Goal: Transaction & Acquisition: Purchase product/service

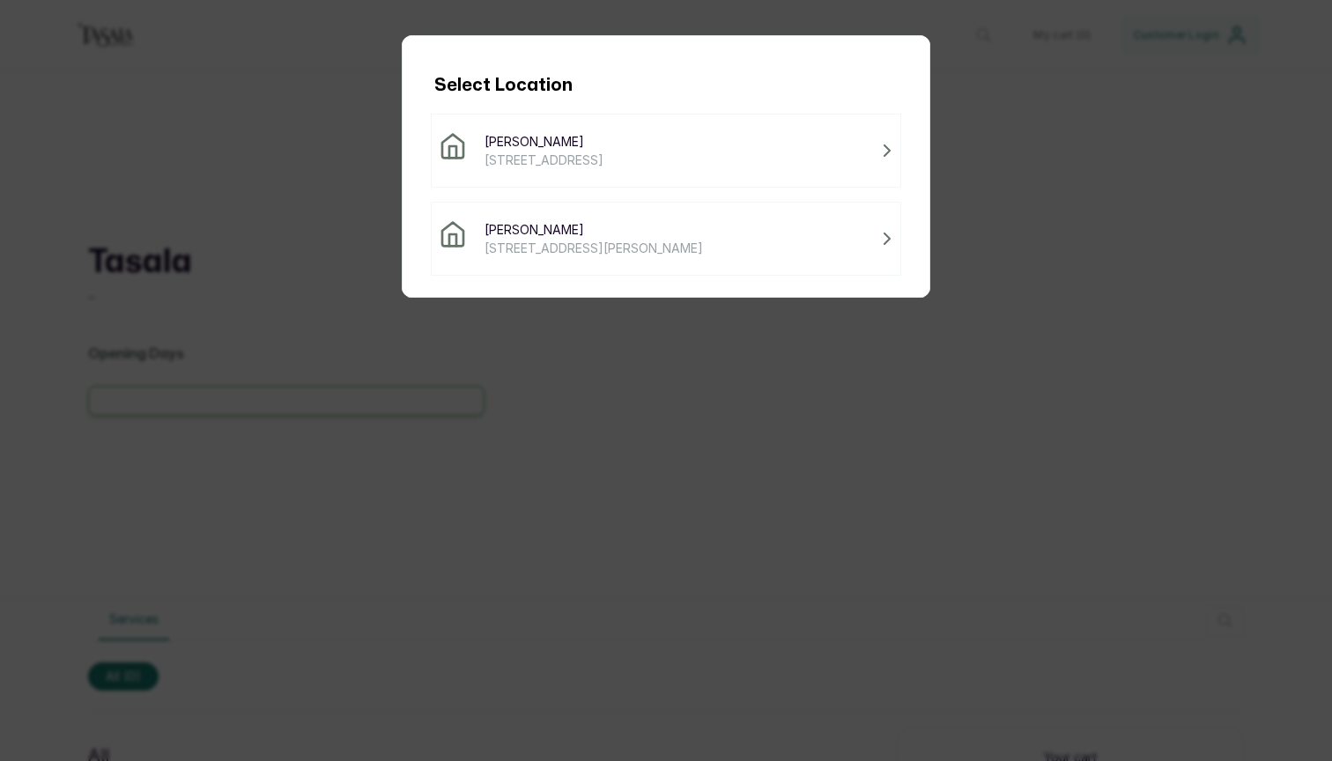
click at [603, 160] on span "[STREET_ADDRESS]" at bounding box center [544, 160] width 119 height 19
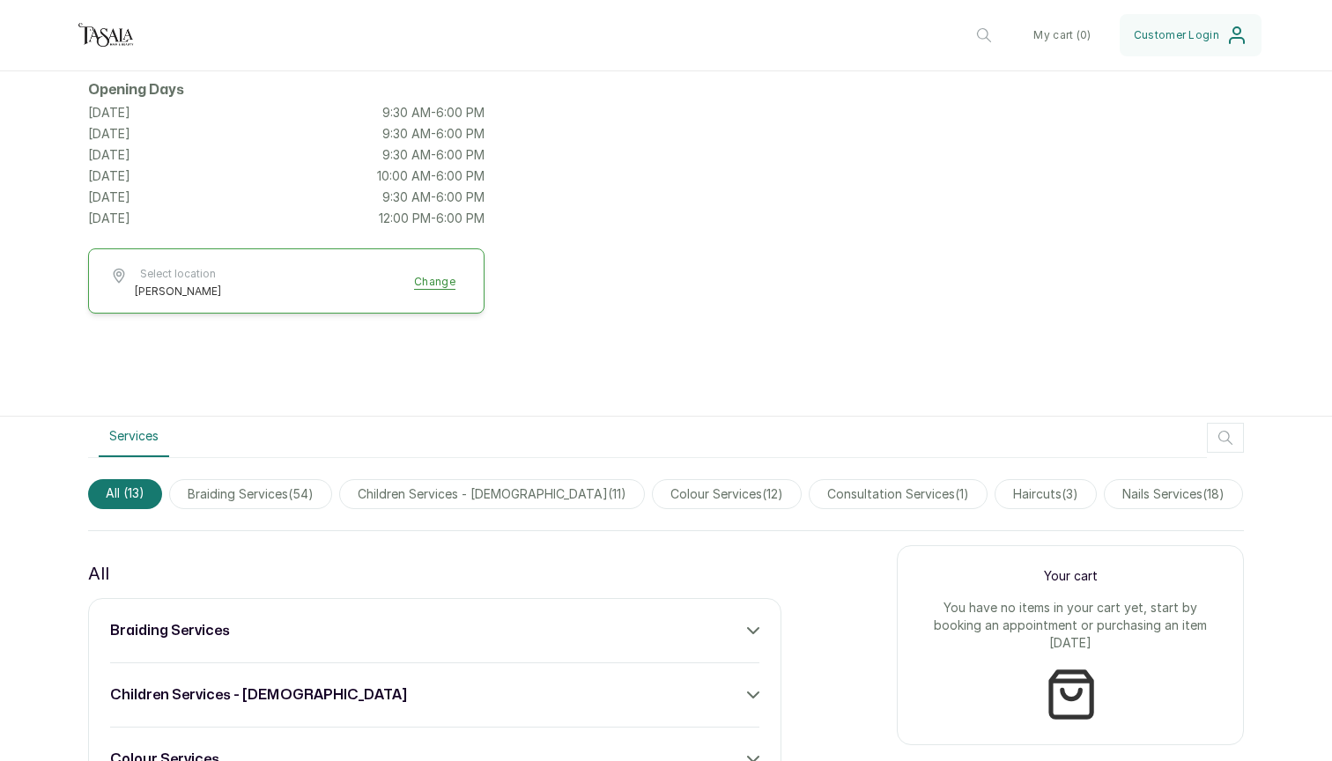
scroll to position [313, 0]
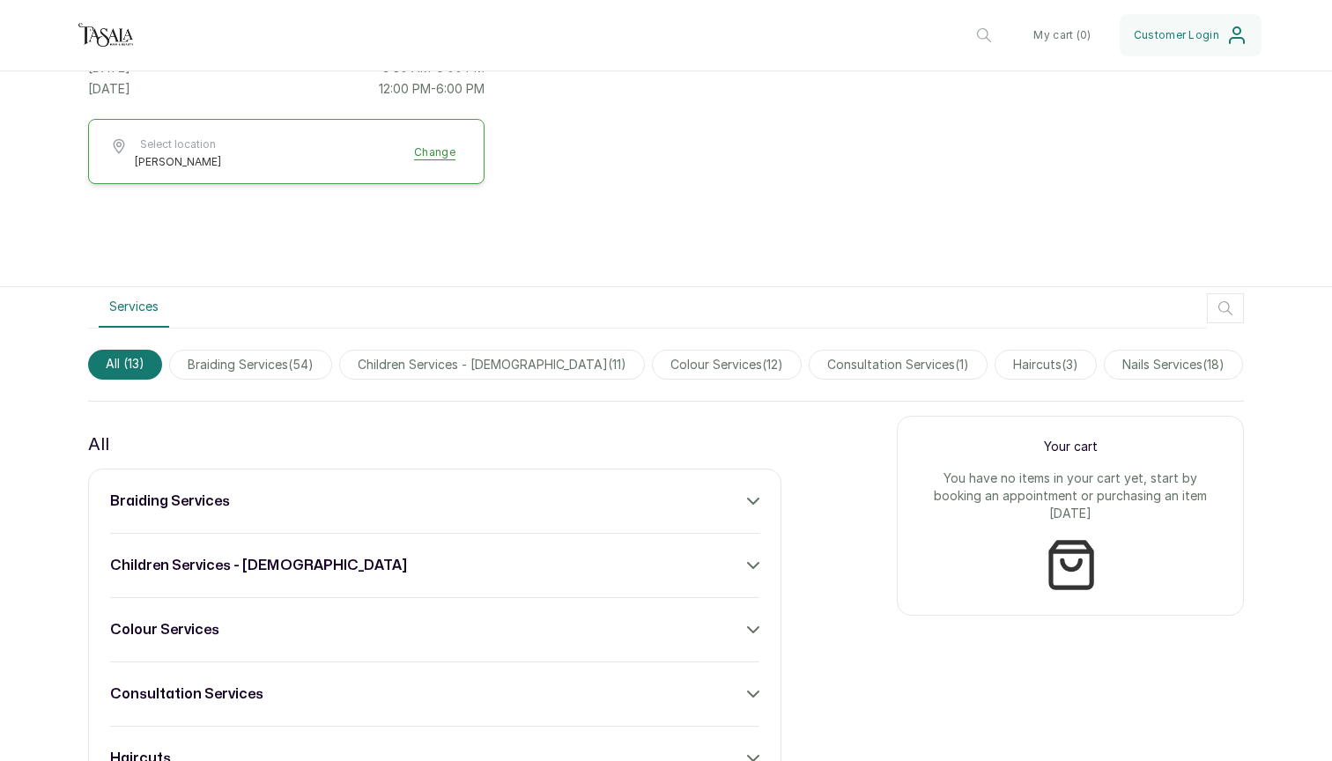
click at [1018, 363] on span "haircuts ( 3 )" at bounding box center [1046, 365] width 102 height 30
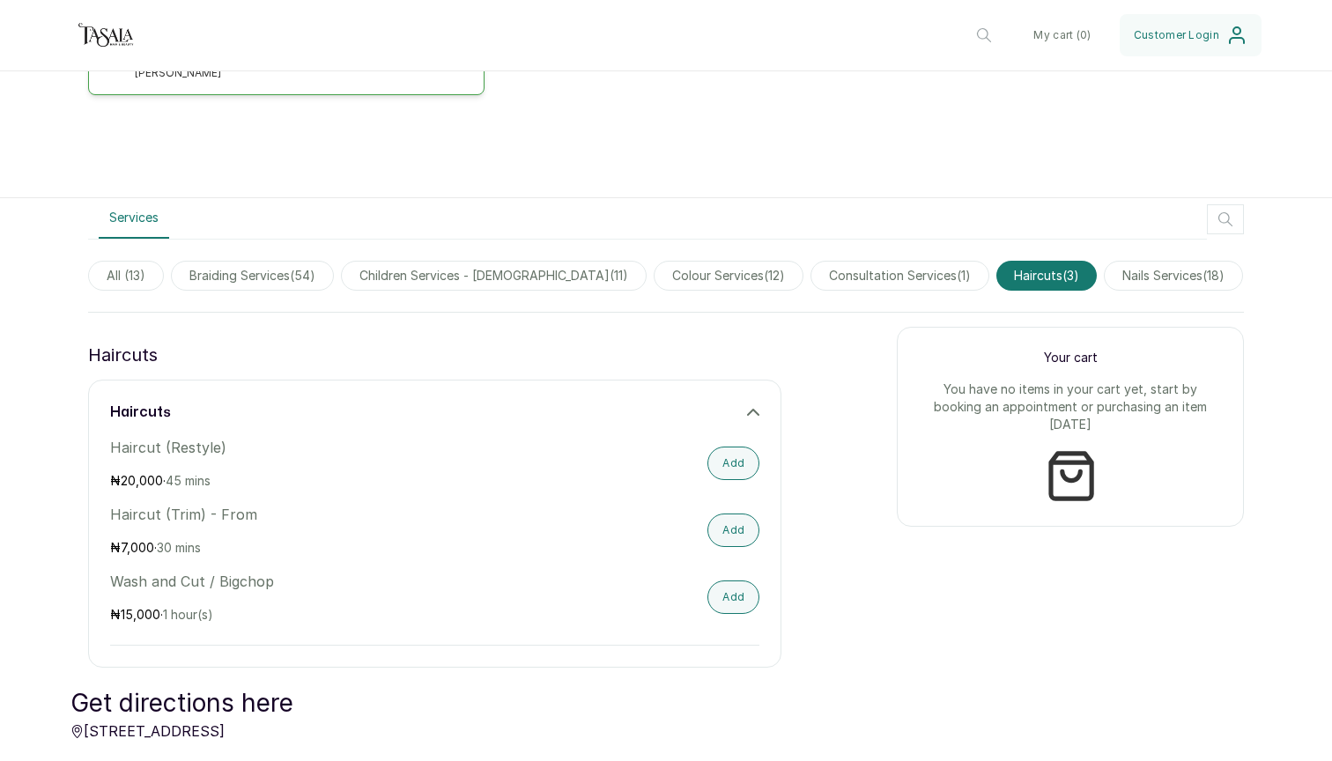
scroll to position [403, 0]
click at [267, 274] on span "braiding services ( 54 )" at bounding box center [252, 274] width 163 height 30
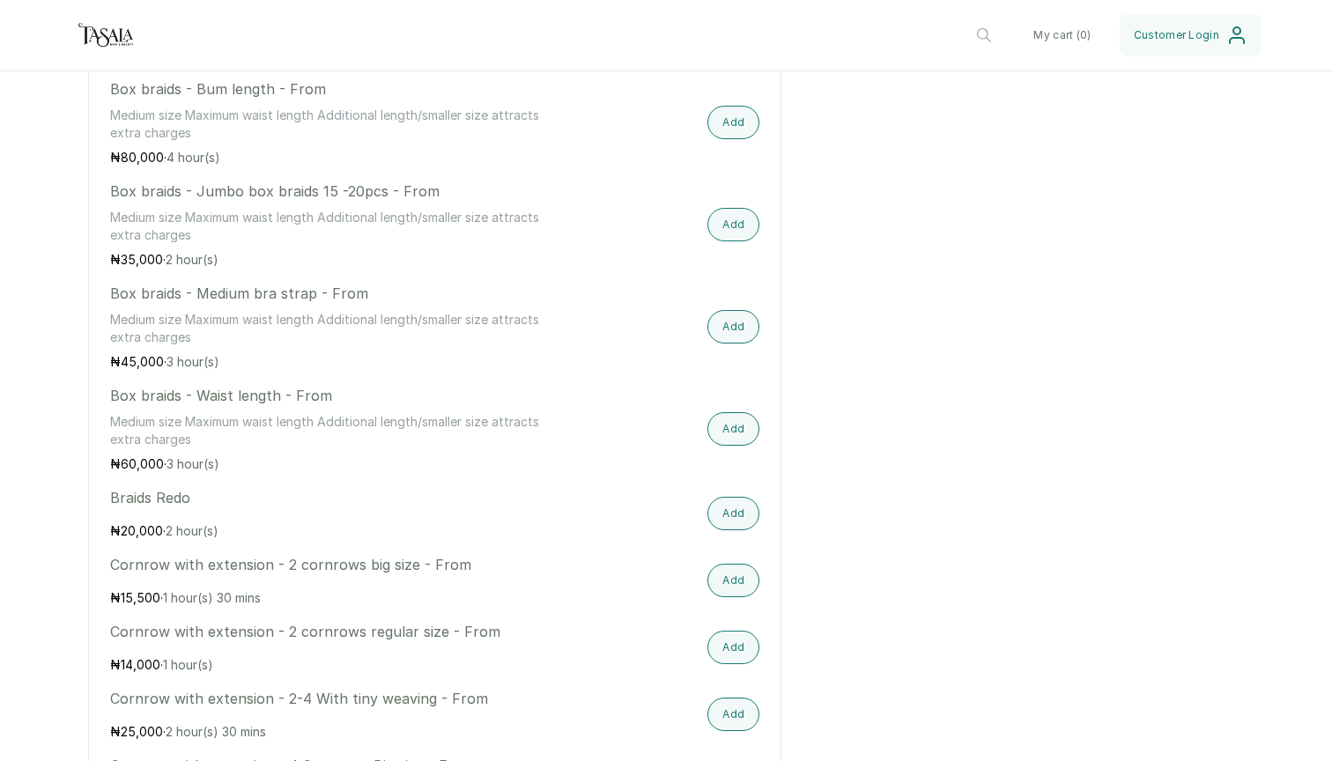
scroll to position [1077, 0]
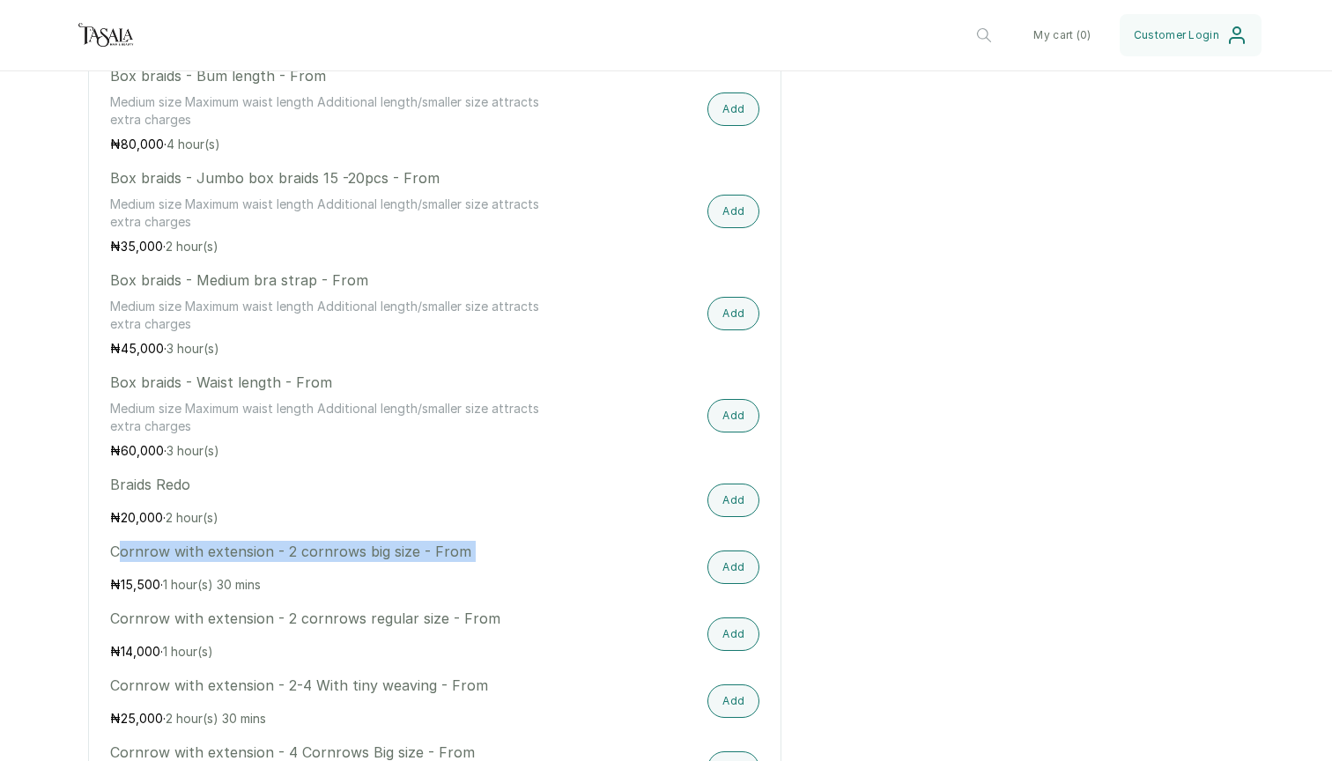
drag, startPoint x: 119, startPoint y: 558, endPoint x: 425, endPoint y: 572, distance: 306.0
click at [425, 572] on div "Cornrow with extension - 2 cornrows big size - From ₦ 15,500 · 1 hour(s) 30 mins" at bounding box center [337, 567] width 455 height 53
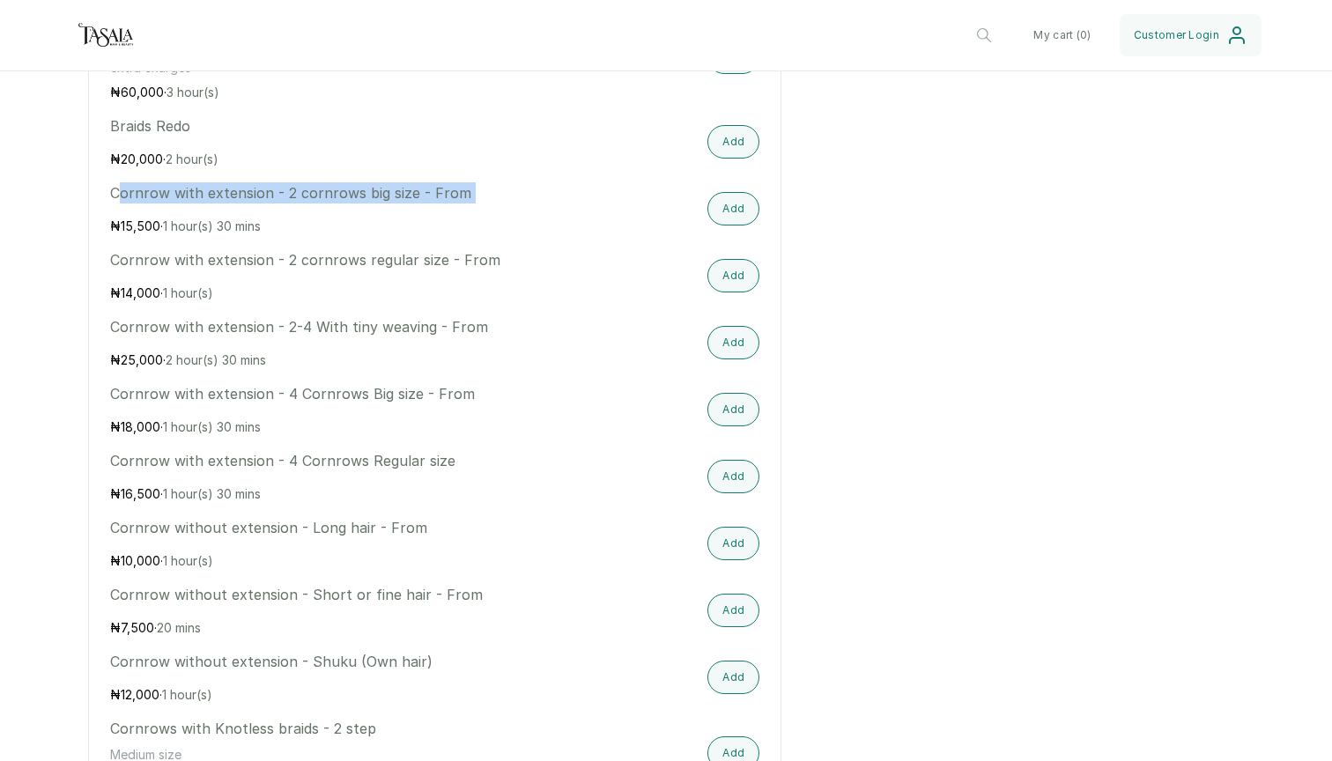
scroll to position [1584, 0]
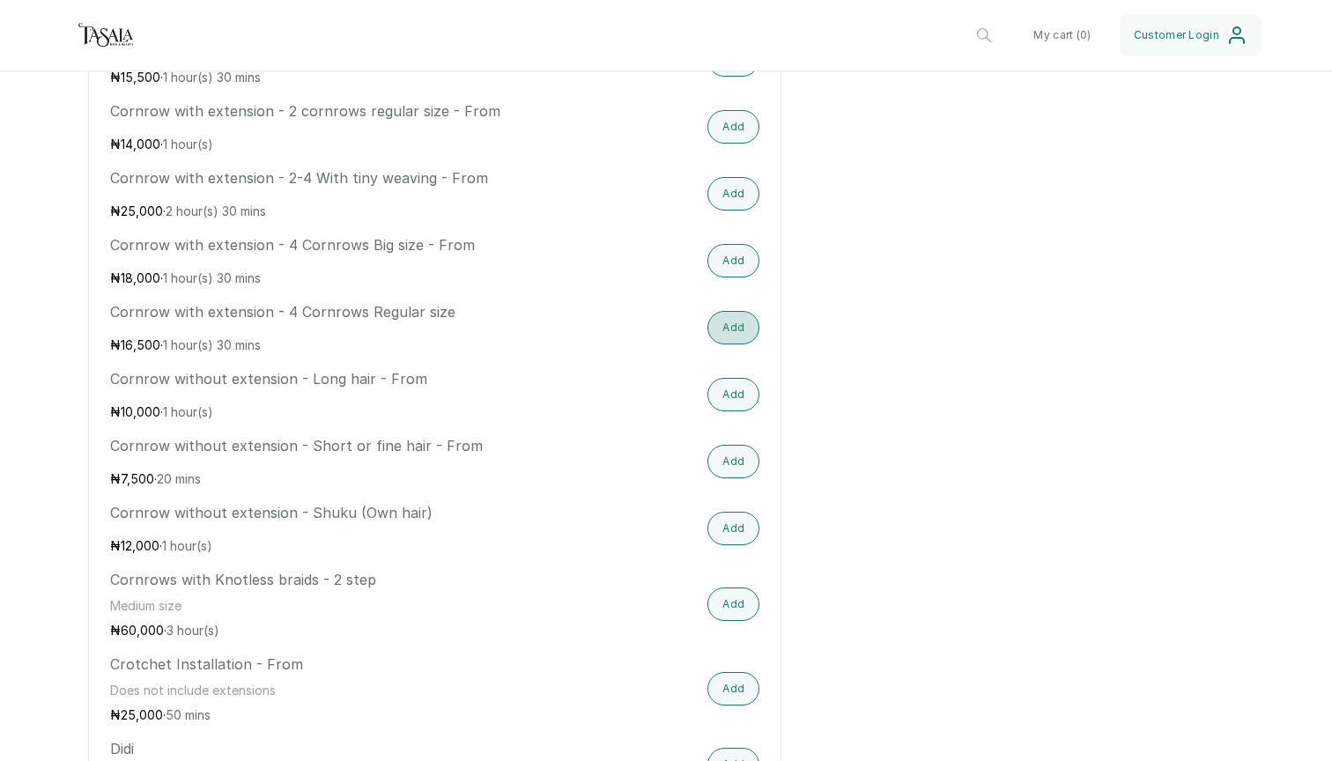
click at [714, 329] on button "Add" at bounding box center [733, 327] width 52 height 33
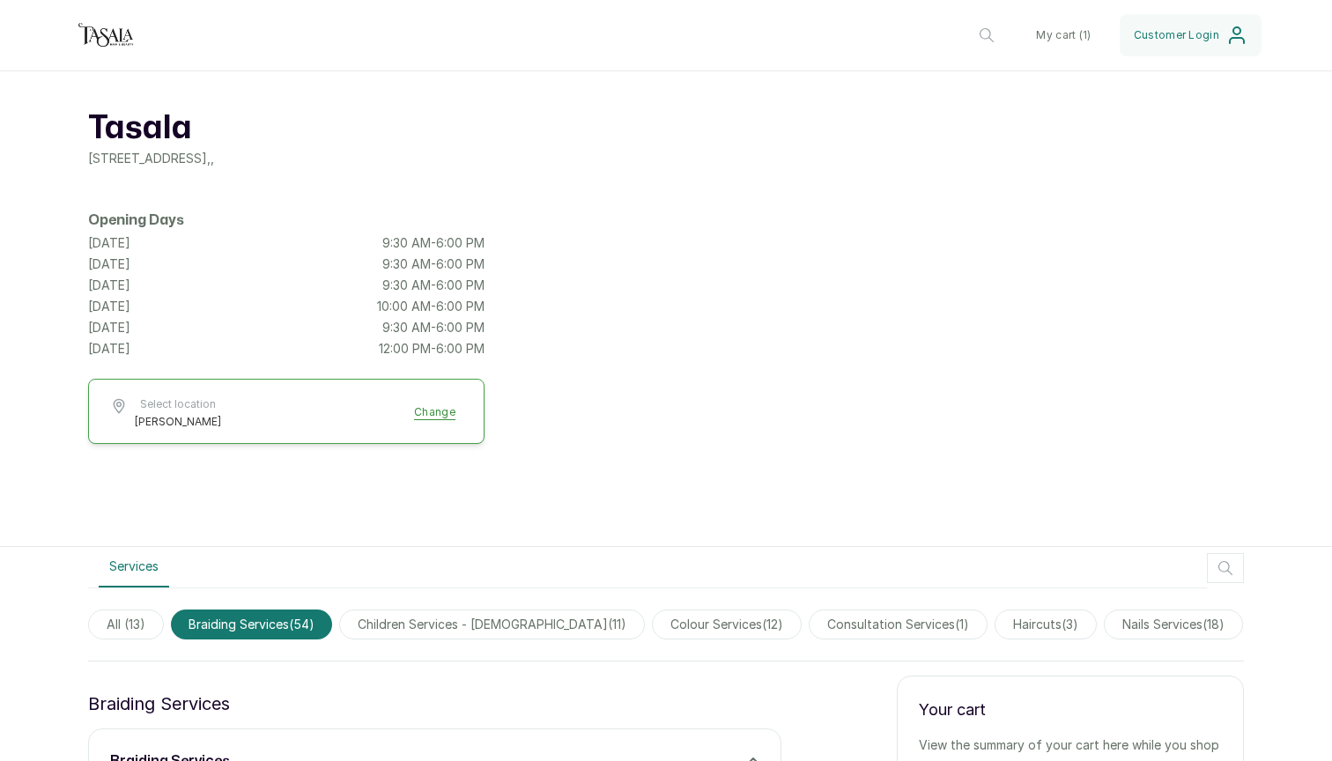
scroll to position [48, 0]
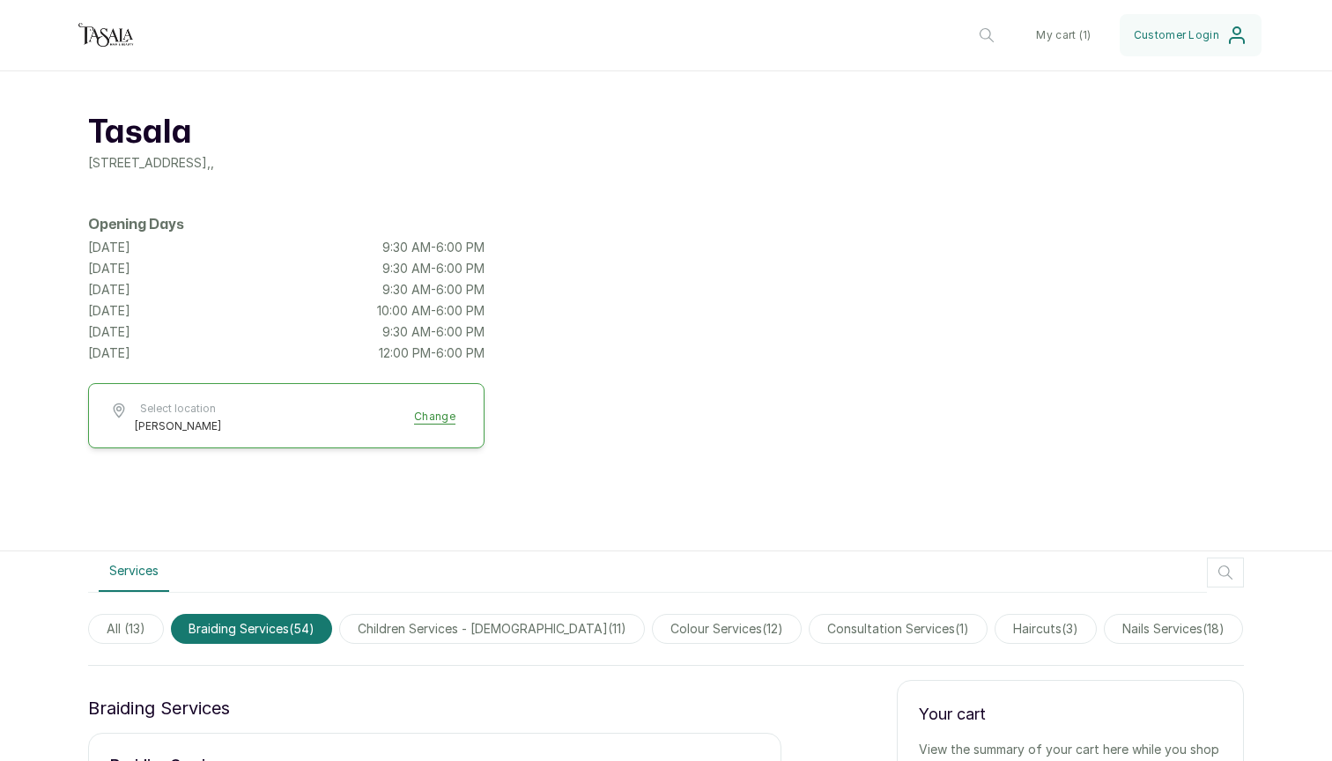
click at [512, 632] on span "children services - 4 to 10 years old ( 11 )" at bounding box center [492, 629] width 306 height 30
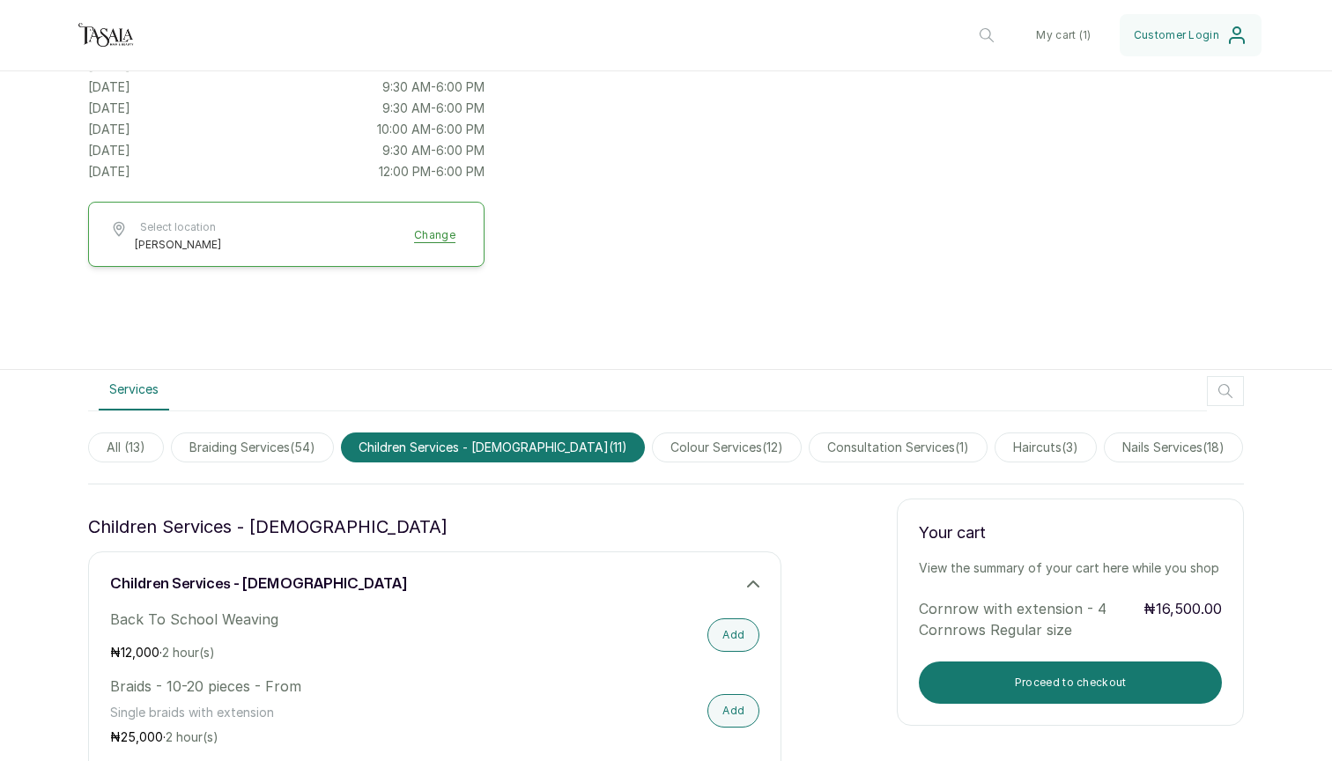
scroll to position [414, 0]
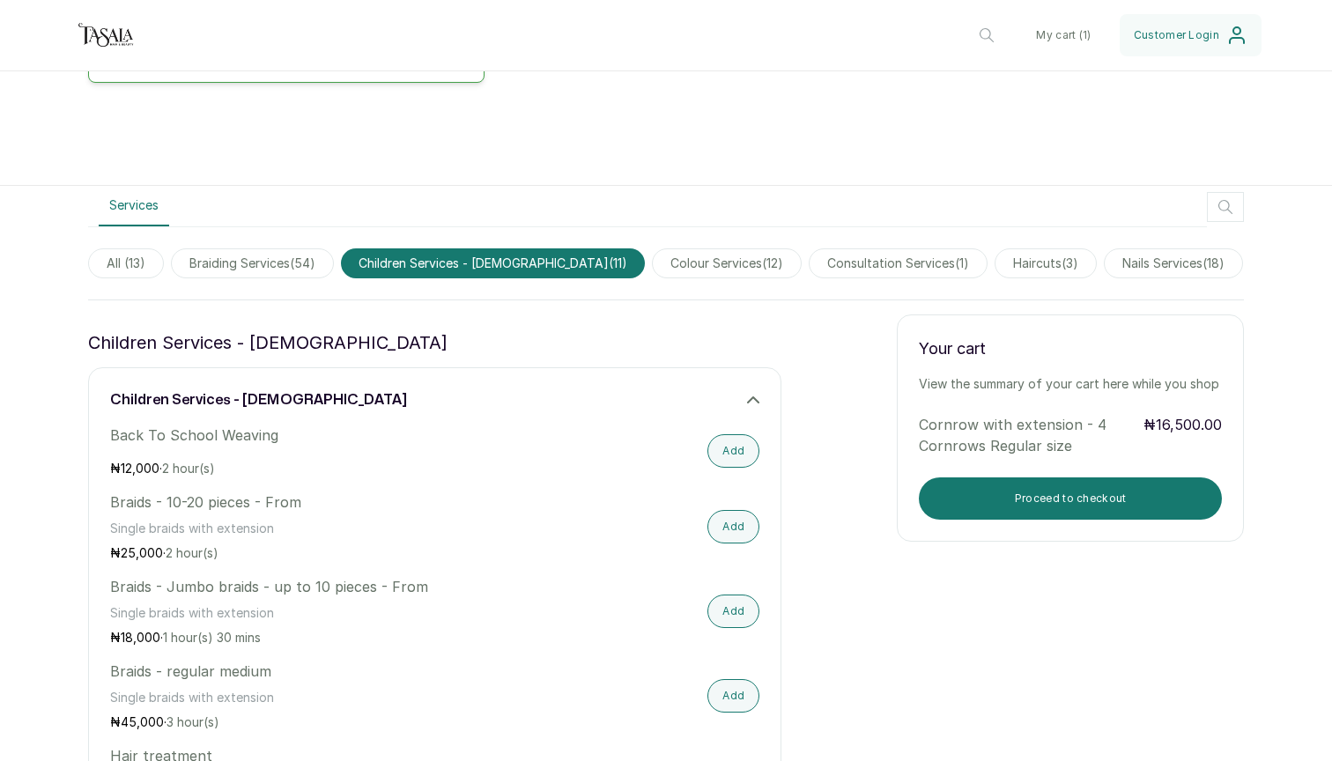
click at [270, 263] on span "braiding services ( 54 )" at bounding box center [252, 263] width 163 height 30
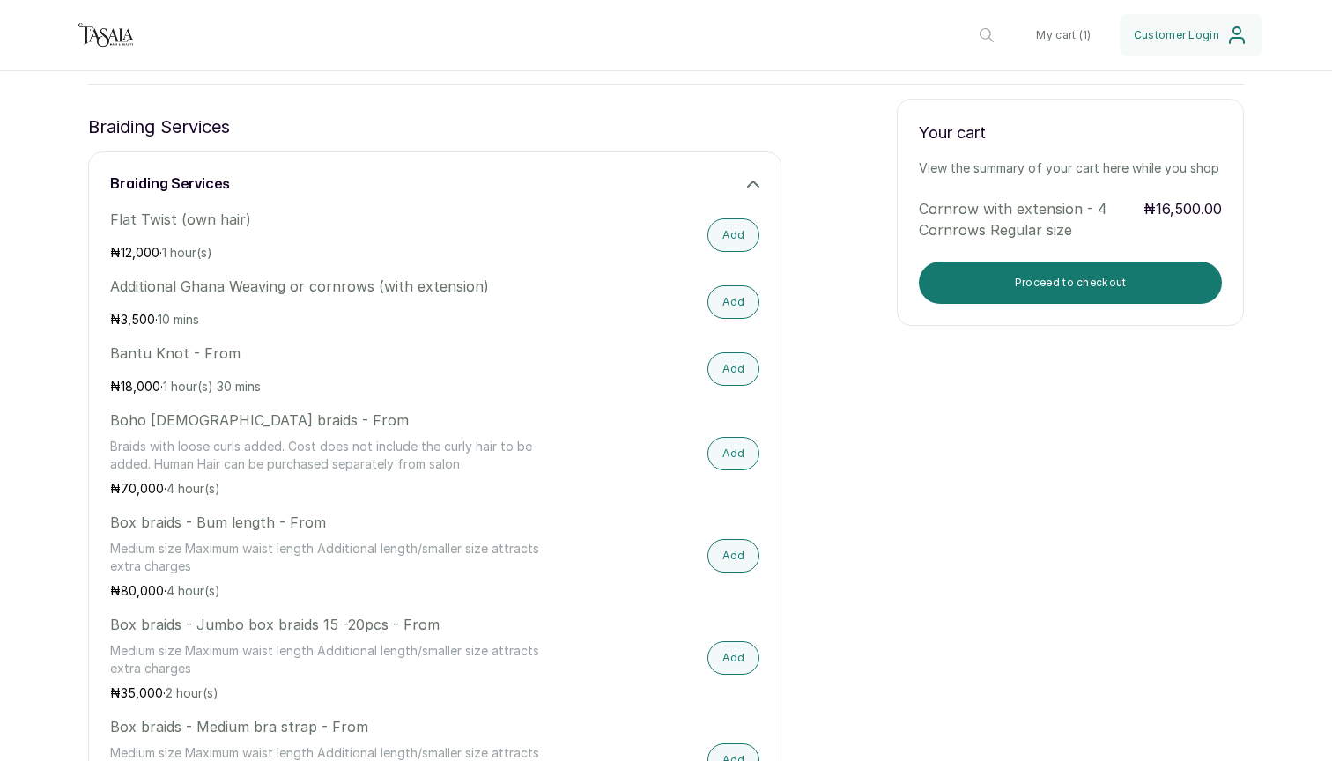
scroll to position [667, 0]
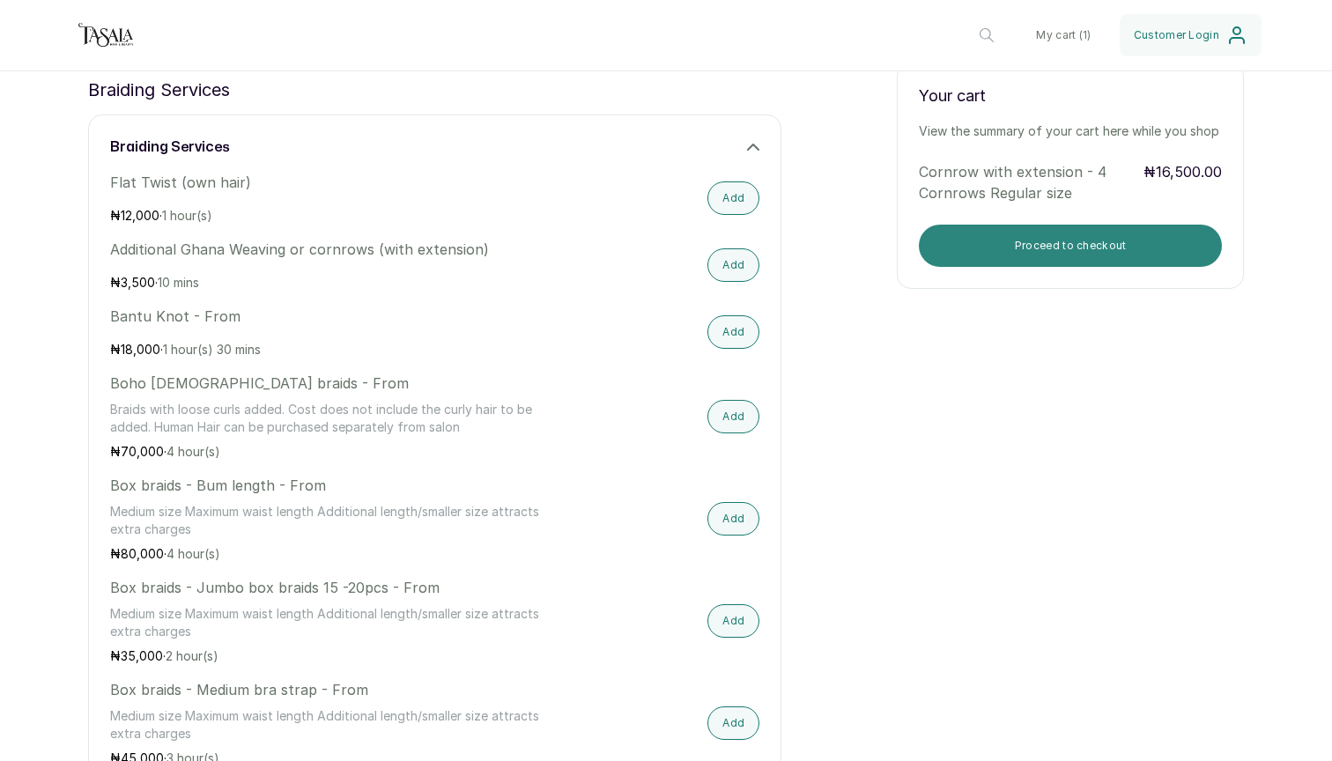
click at [993, 253] on button "Proceed to checkout" at bounding box center [1070, 246] width 303 height 42
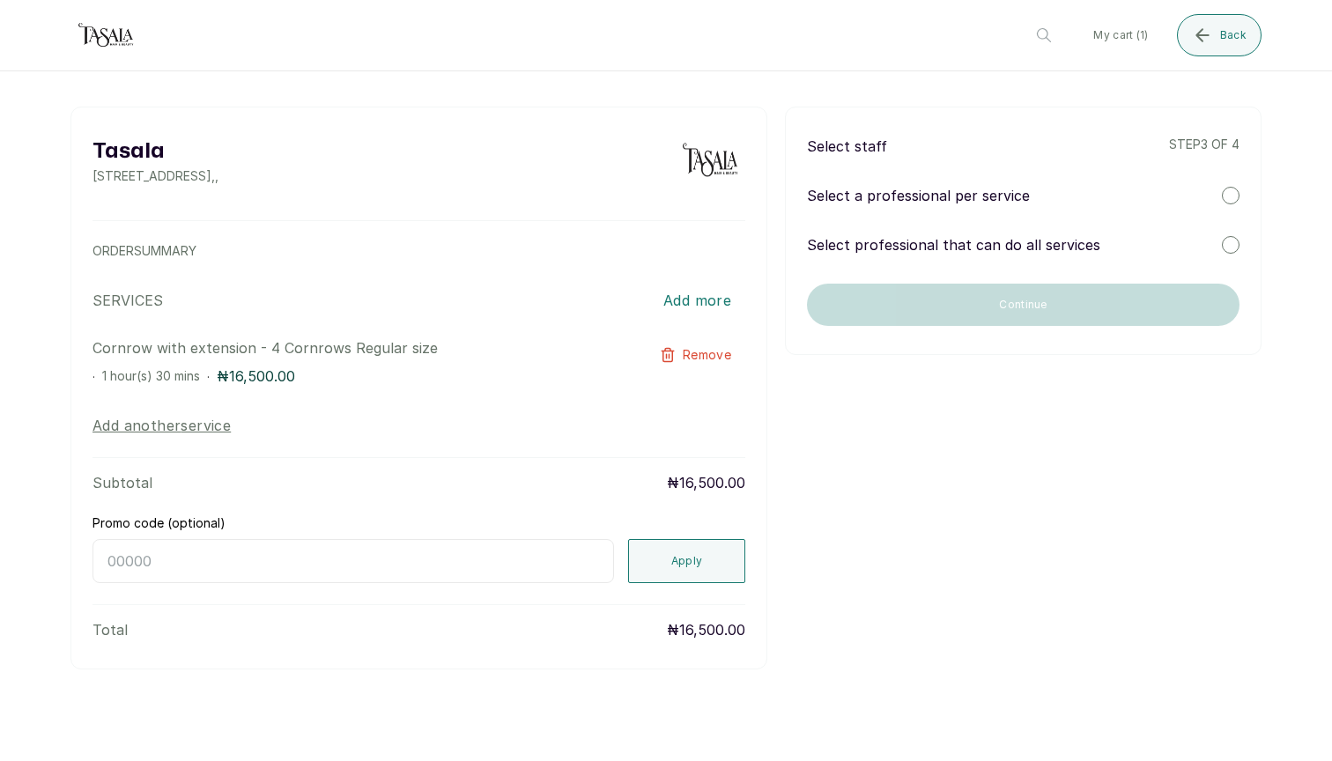
scroll to position [0, 0]
click at [198, 426] on button "Add another service" at bounding box center [162, 425] width 138 height 21
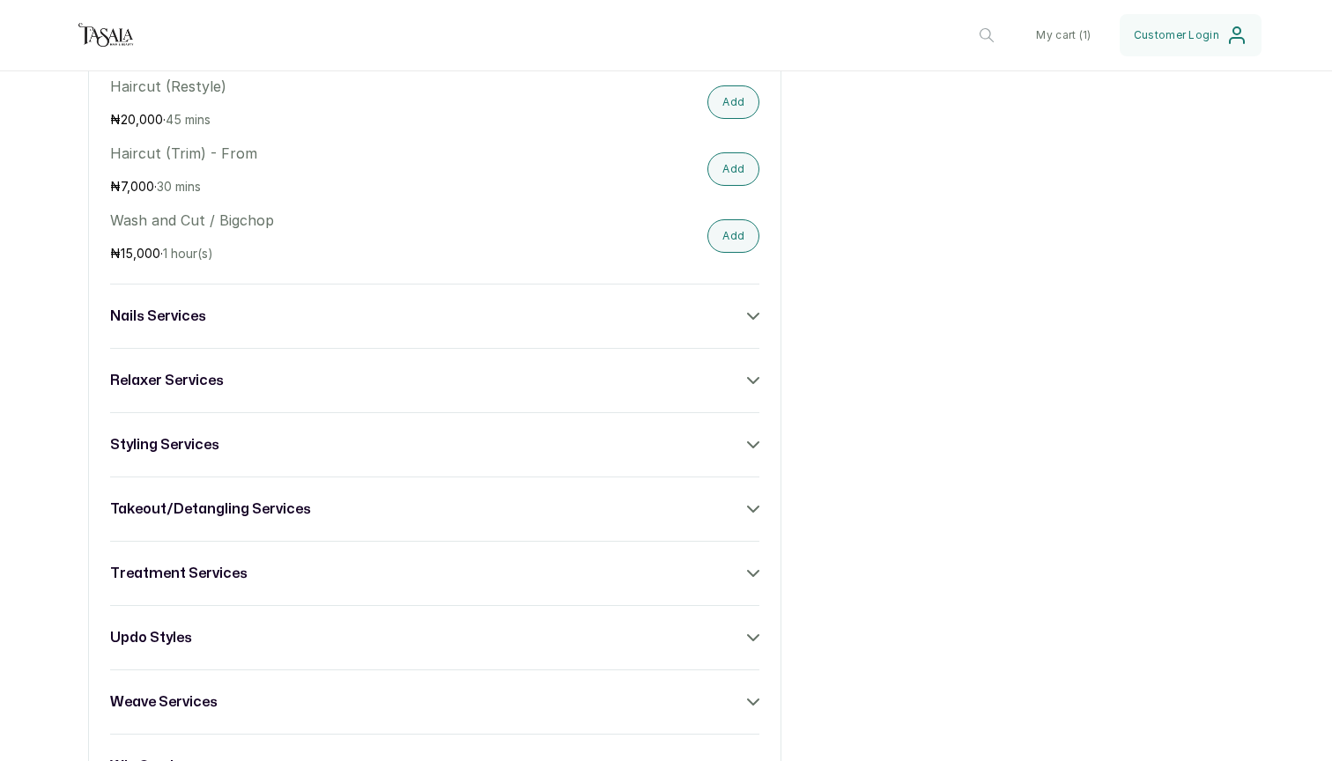
scroll to position [6330, 0]
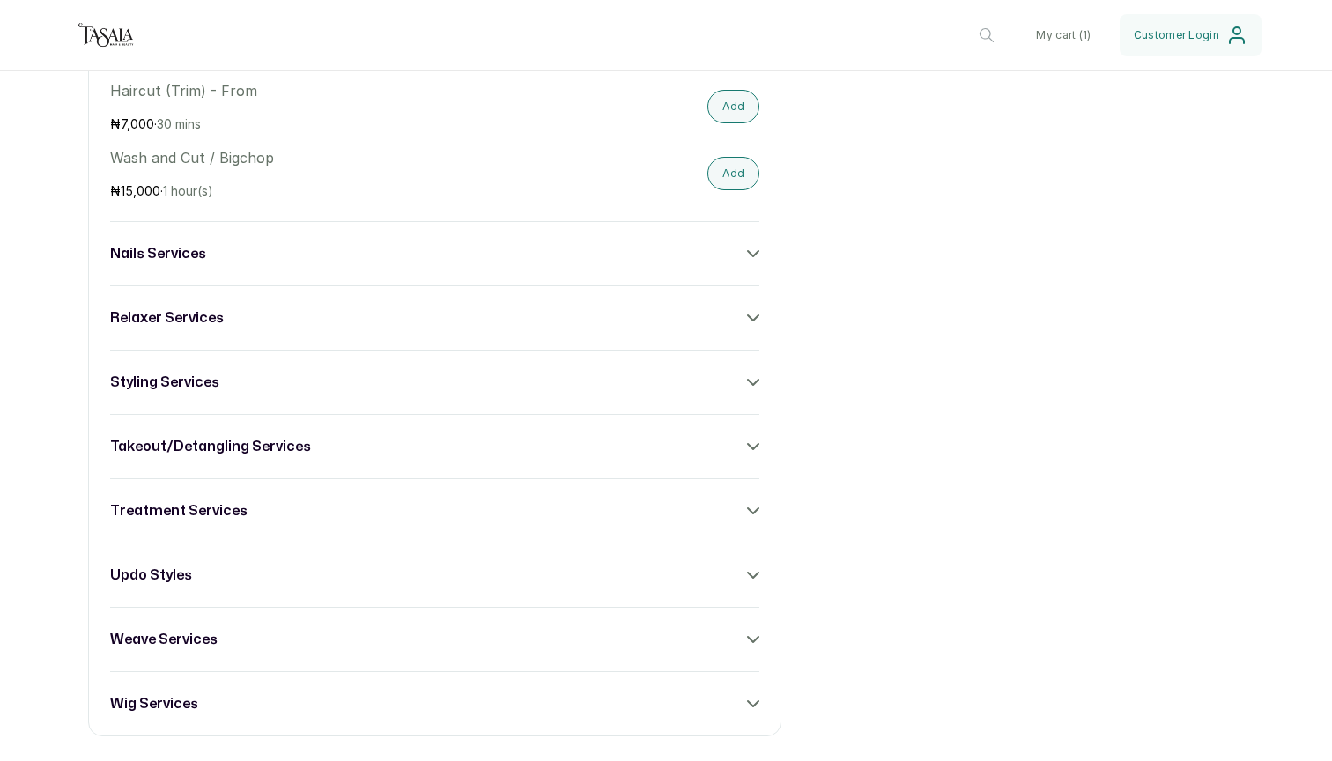
click at [255, 252] on div "nails services" at bounding box center [434, 253] width 649 height 21
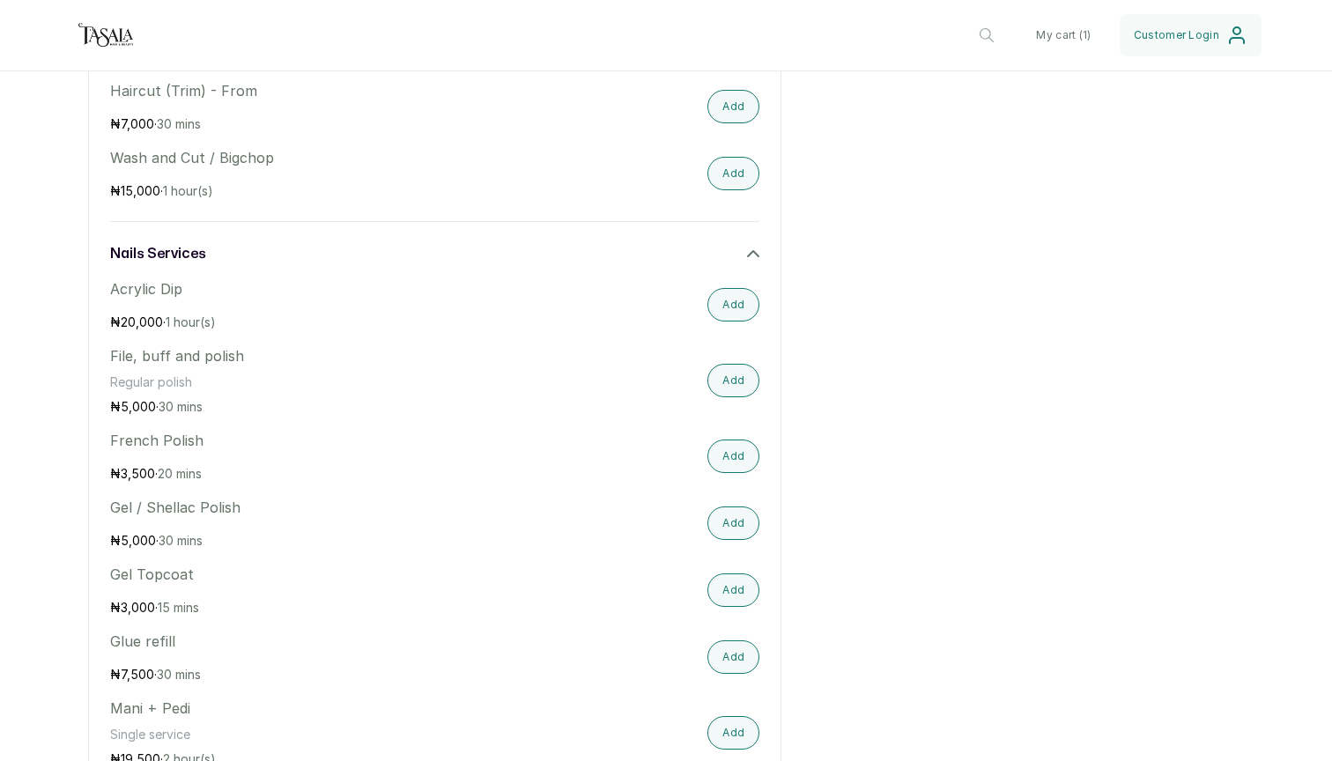
click at [255, 252] on div "nails services" at bounding box center [434, 253] width 649 height 21
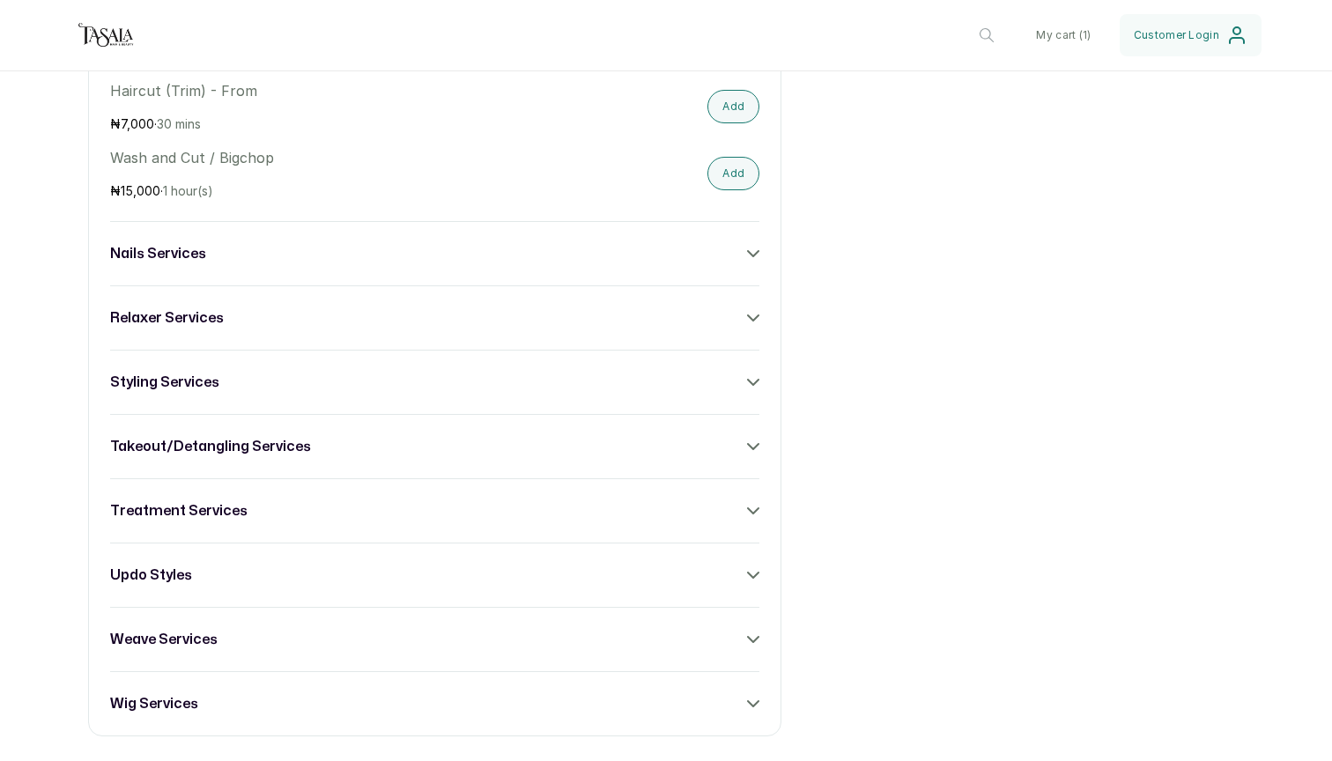
click at [189, 253] on h3 "nails services" at bounding box center [158, 253] width 96 height 21
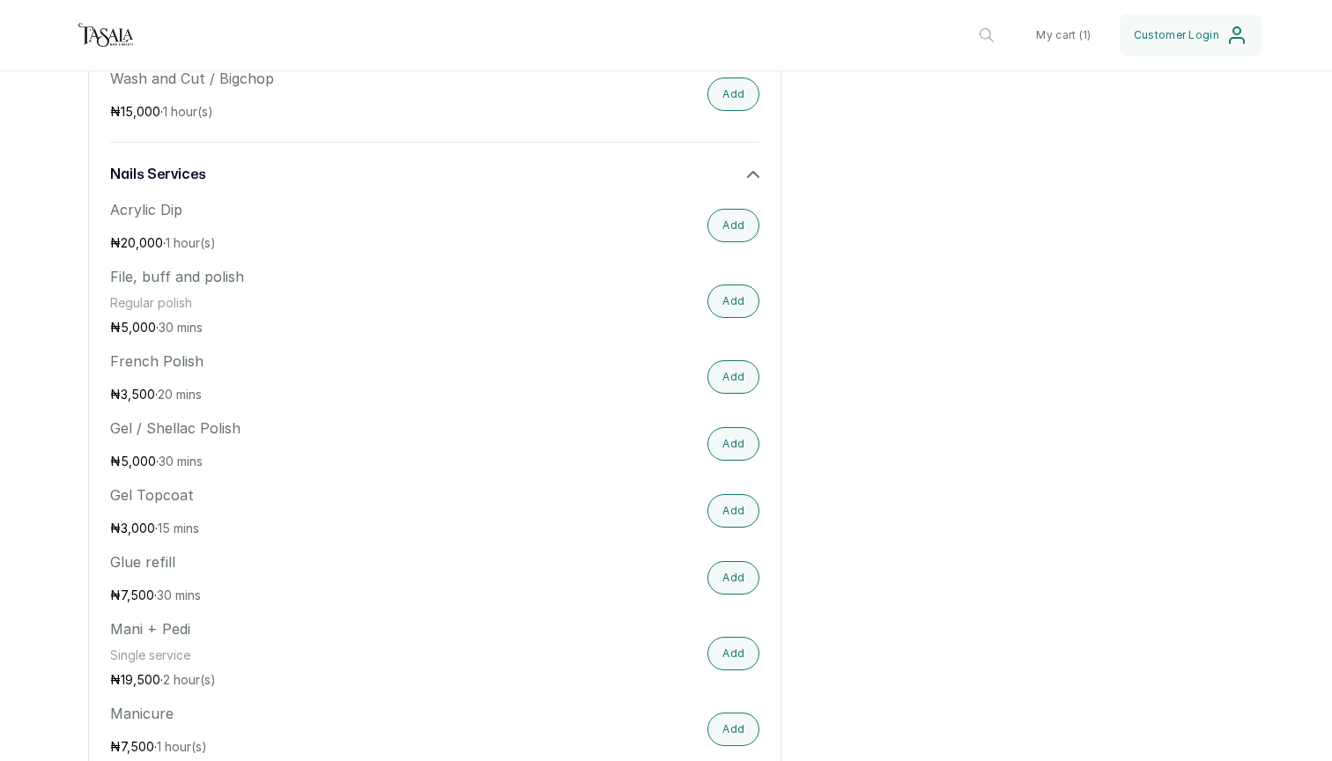
scroll to position [6291, 0]
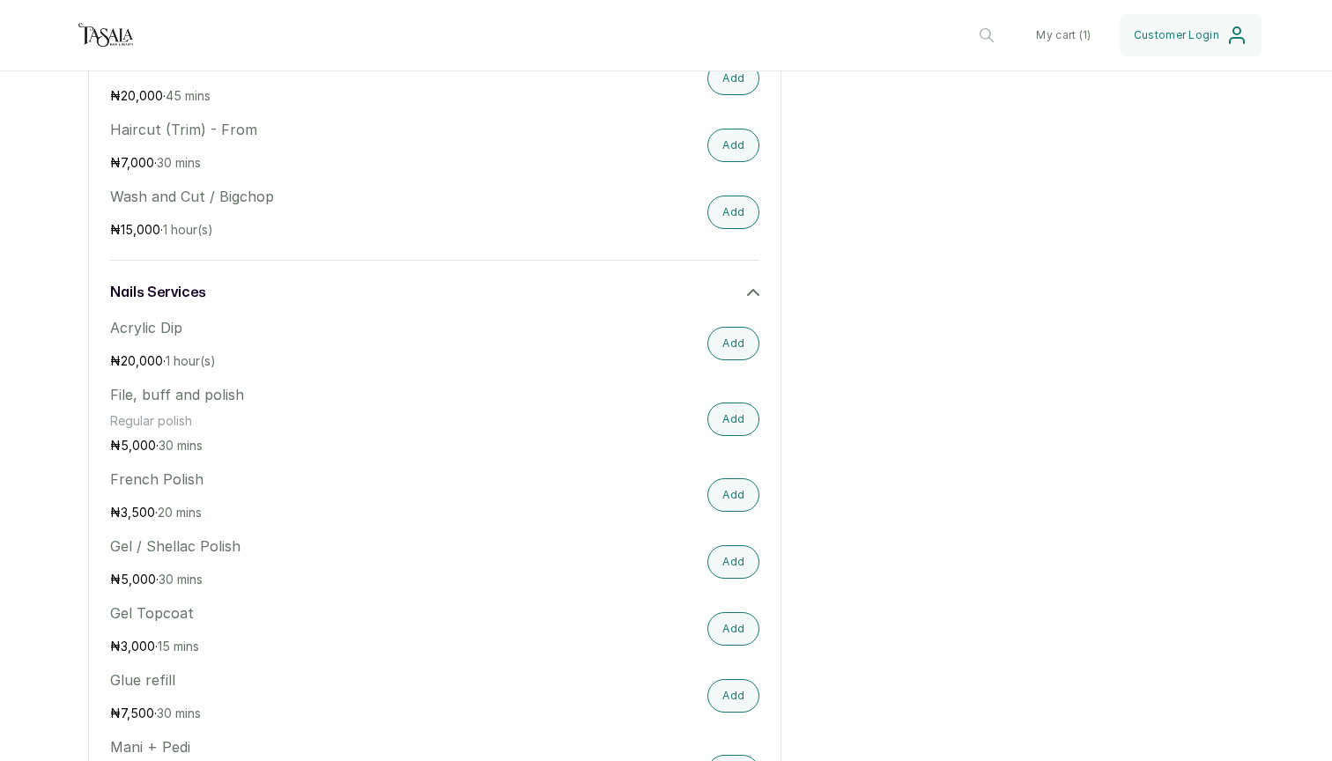
click at [171, 297] on h3 "nails services" at bounding box center [158, 292] width 96 height 21
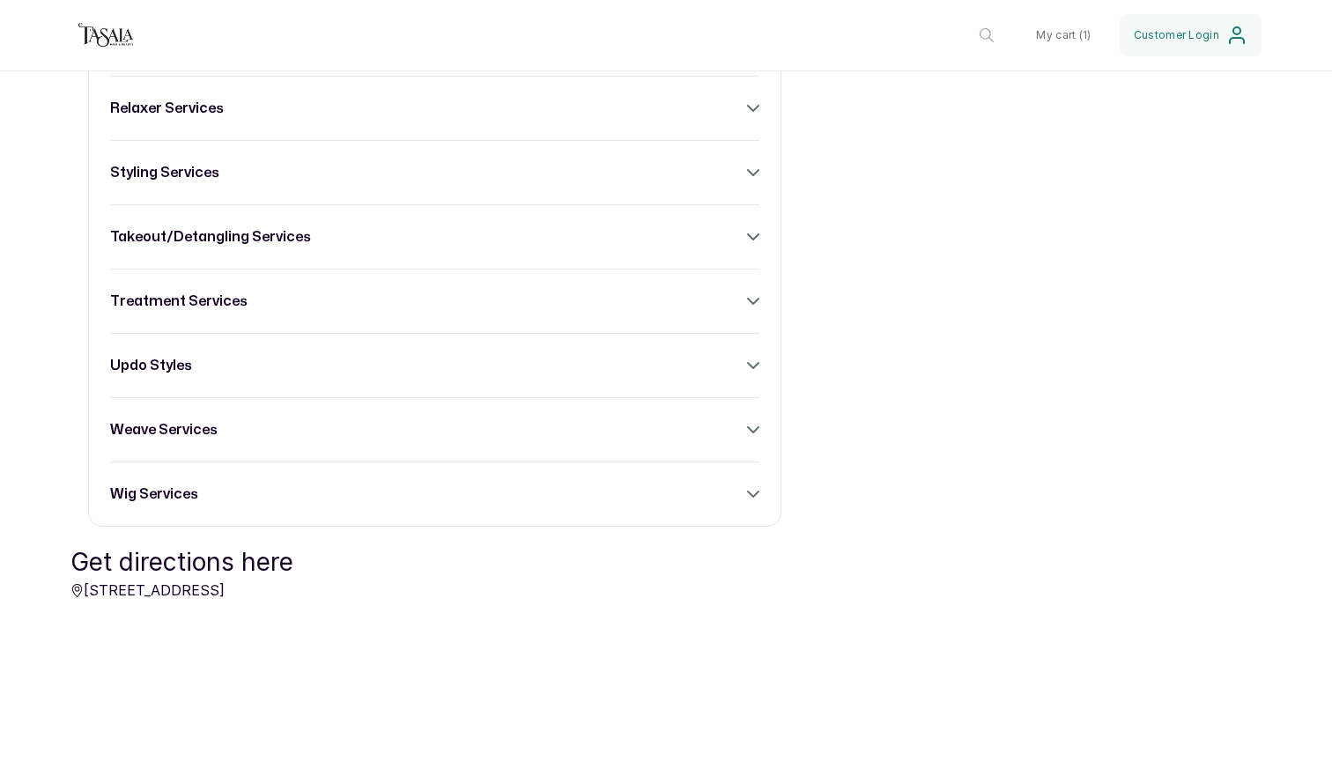
scroll to position [6546, 0]
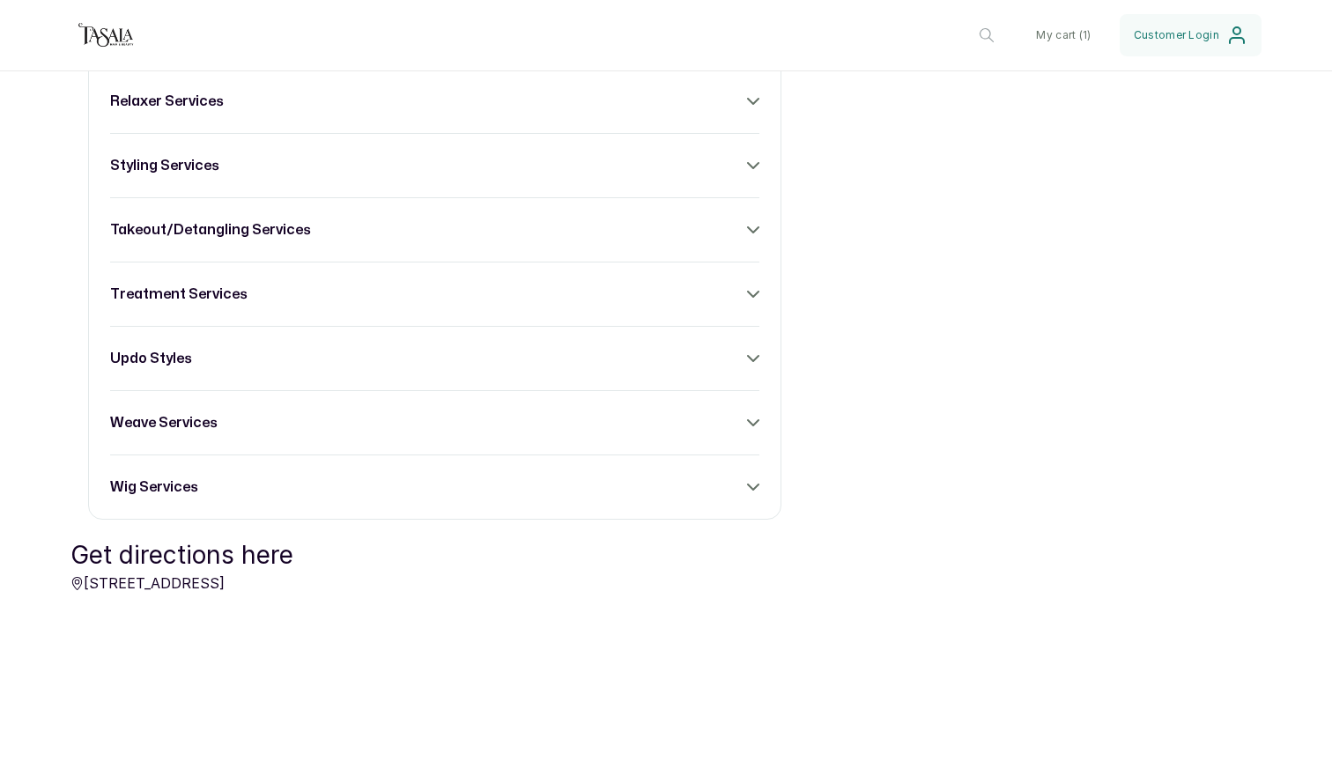
click at [159, 490] on h3 "wig services" at bounding box center [154, 487] width 88 height 21
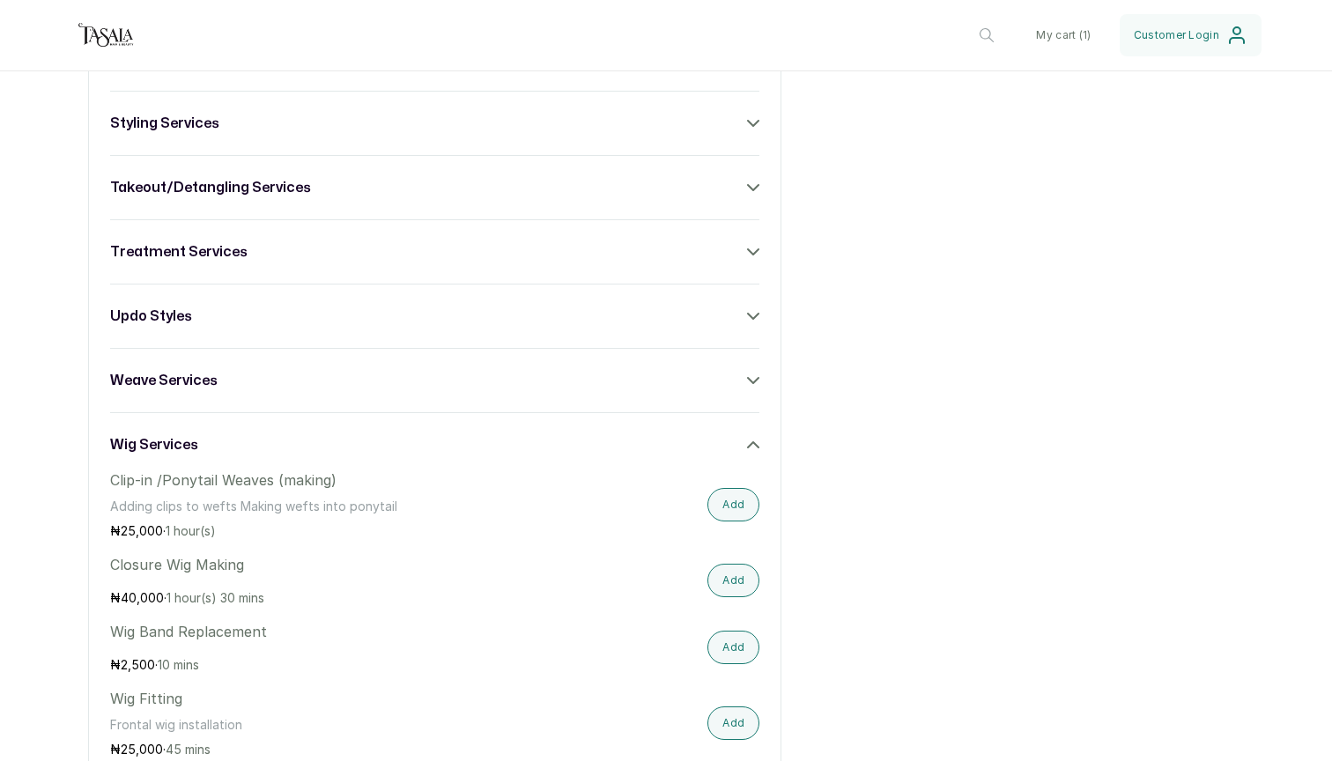
scroll to position [6608, 0]
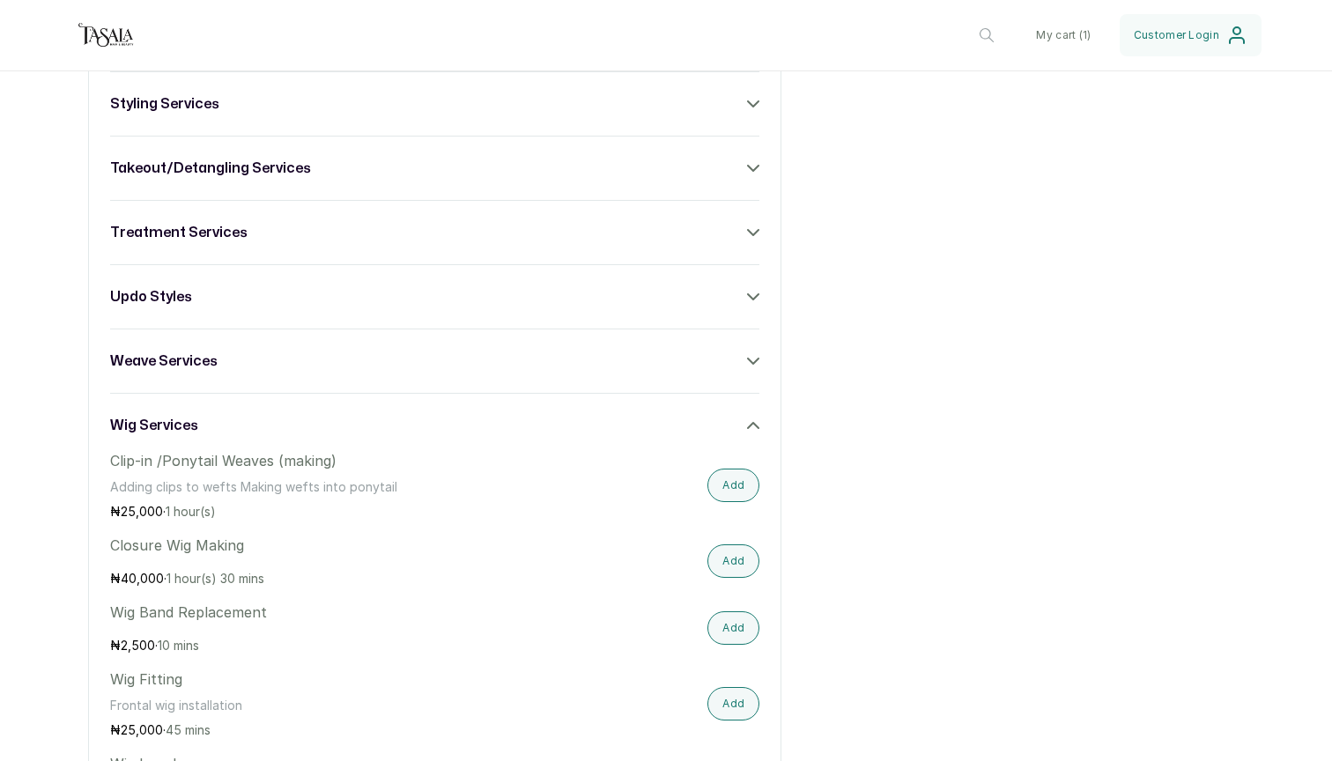
click at [155, 422] on h3 "wig services" at bounding box center [154, 425] width 88 height 21
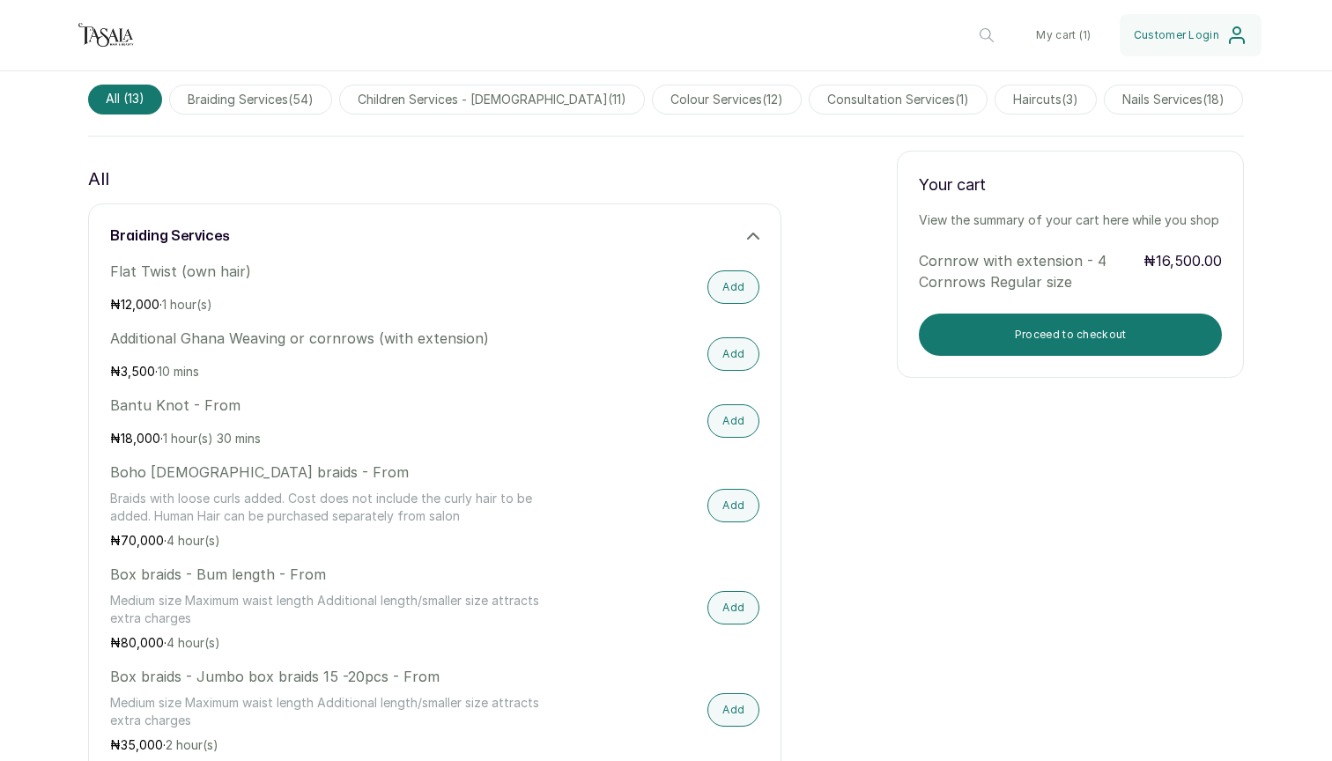
scroll to position [573, 0]
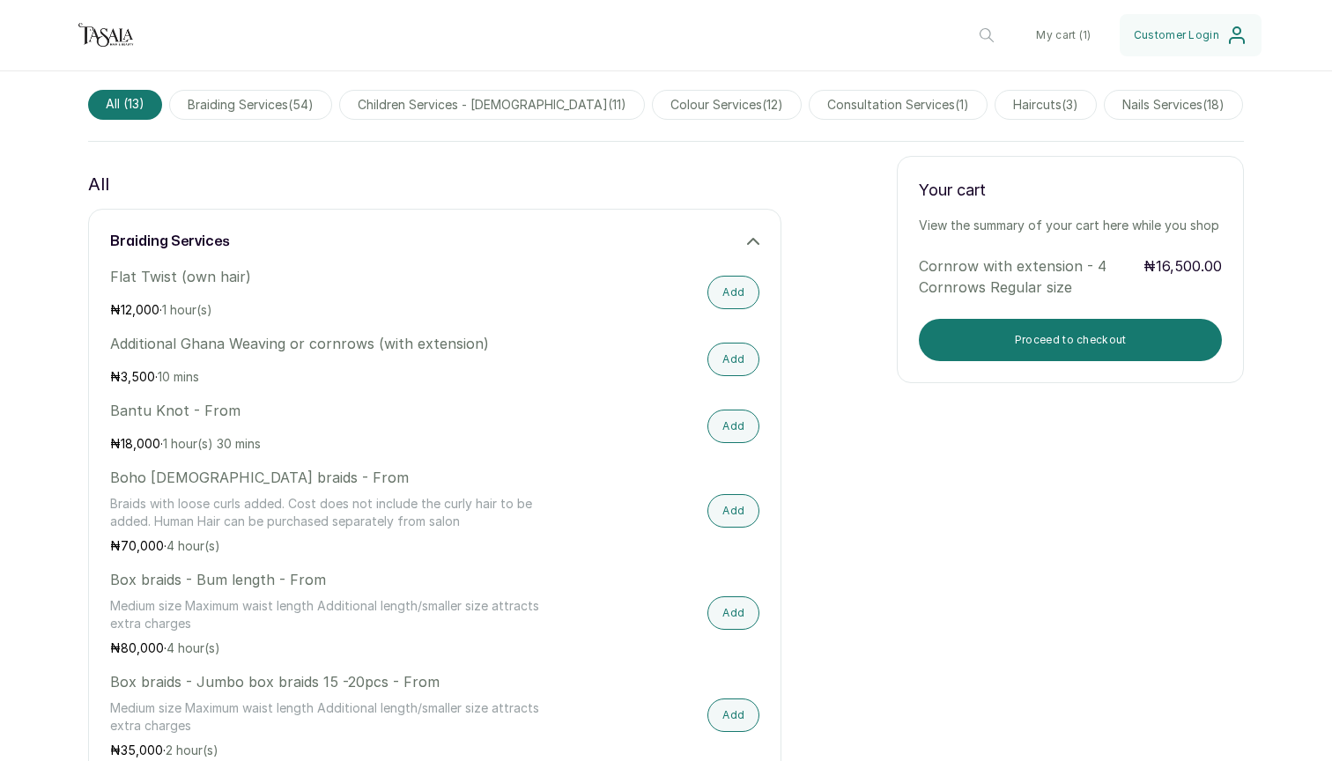
click at [742, 241] on div "braiding services" at bounding box center [434, 241] width 649 height 21
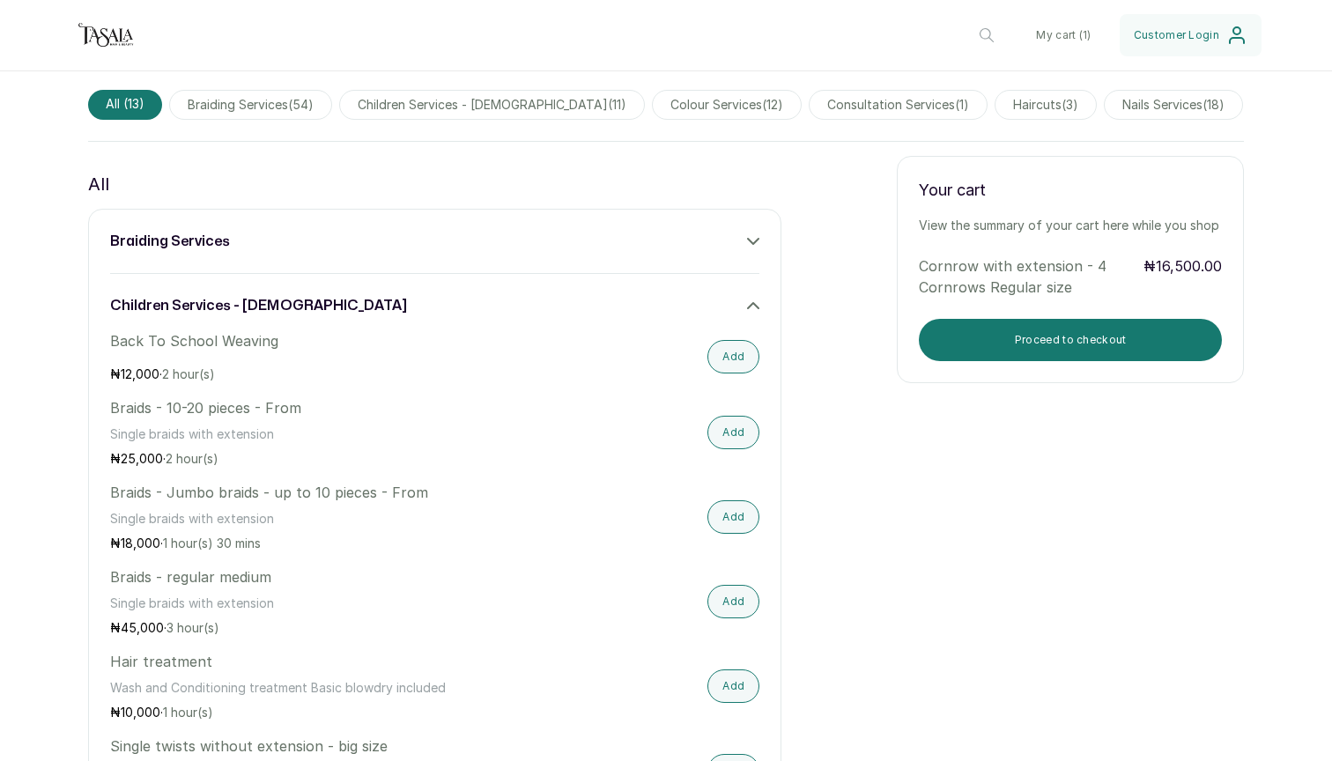
click at [747, 307] on icon at bounding box center [753, 306] width 12 height 12
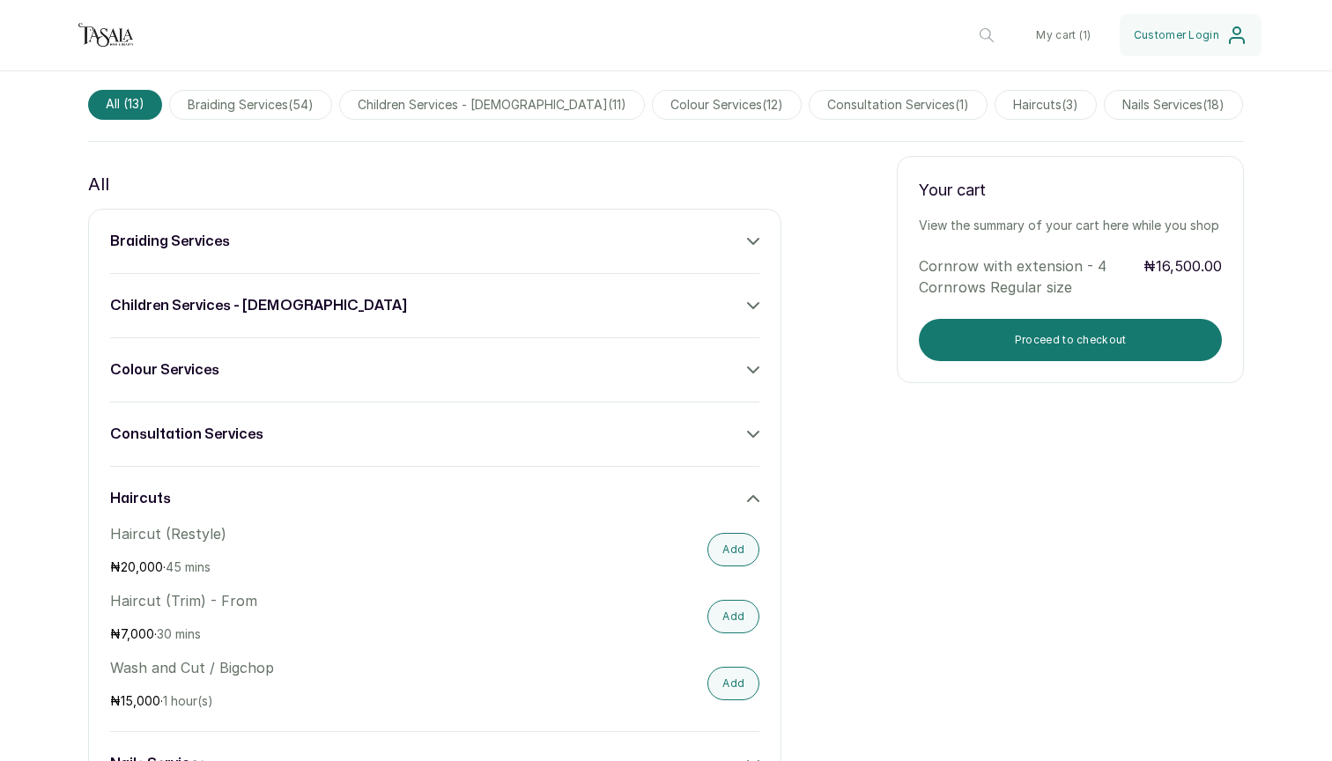
click at [748, 500] on icon at bounding box center [753, 498] width 11 height 5
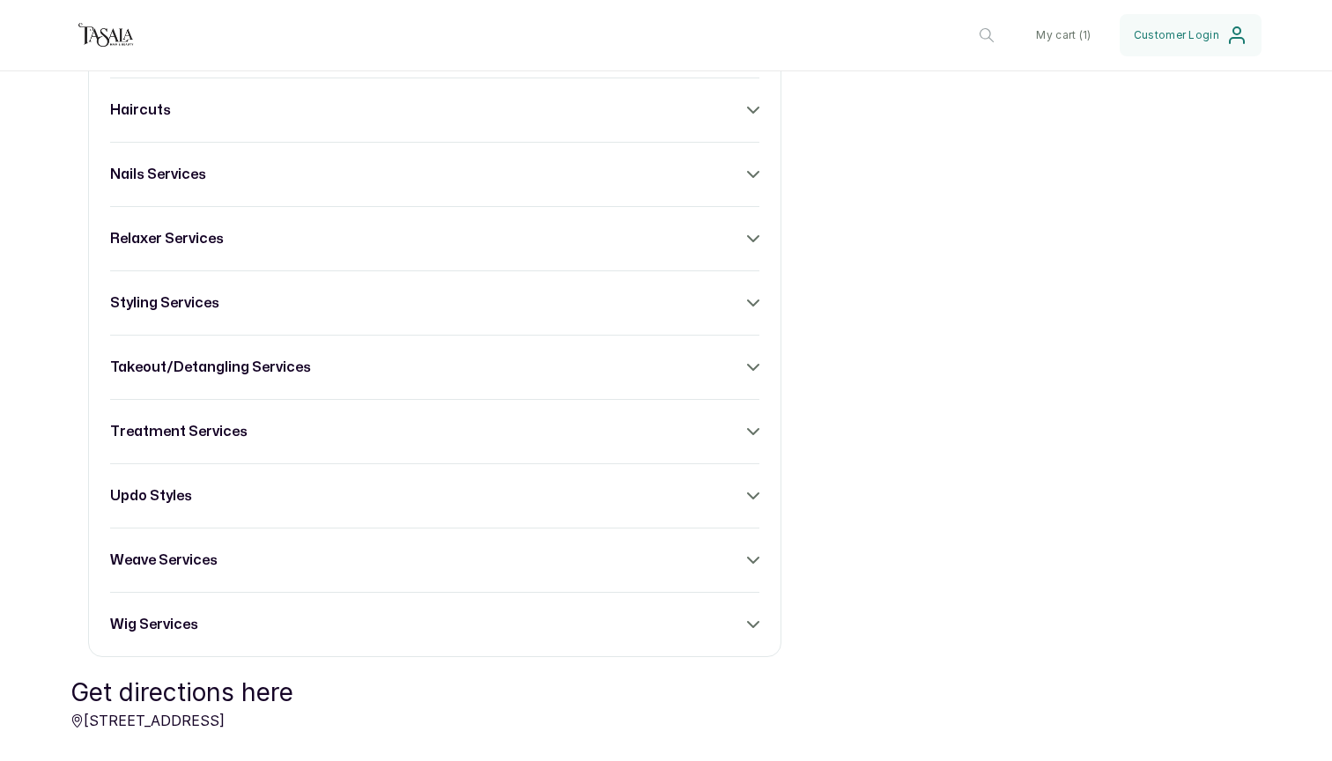
scroll to position [971, 0]
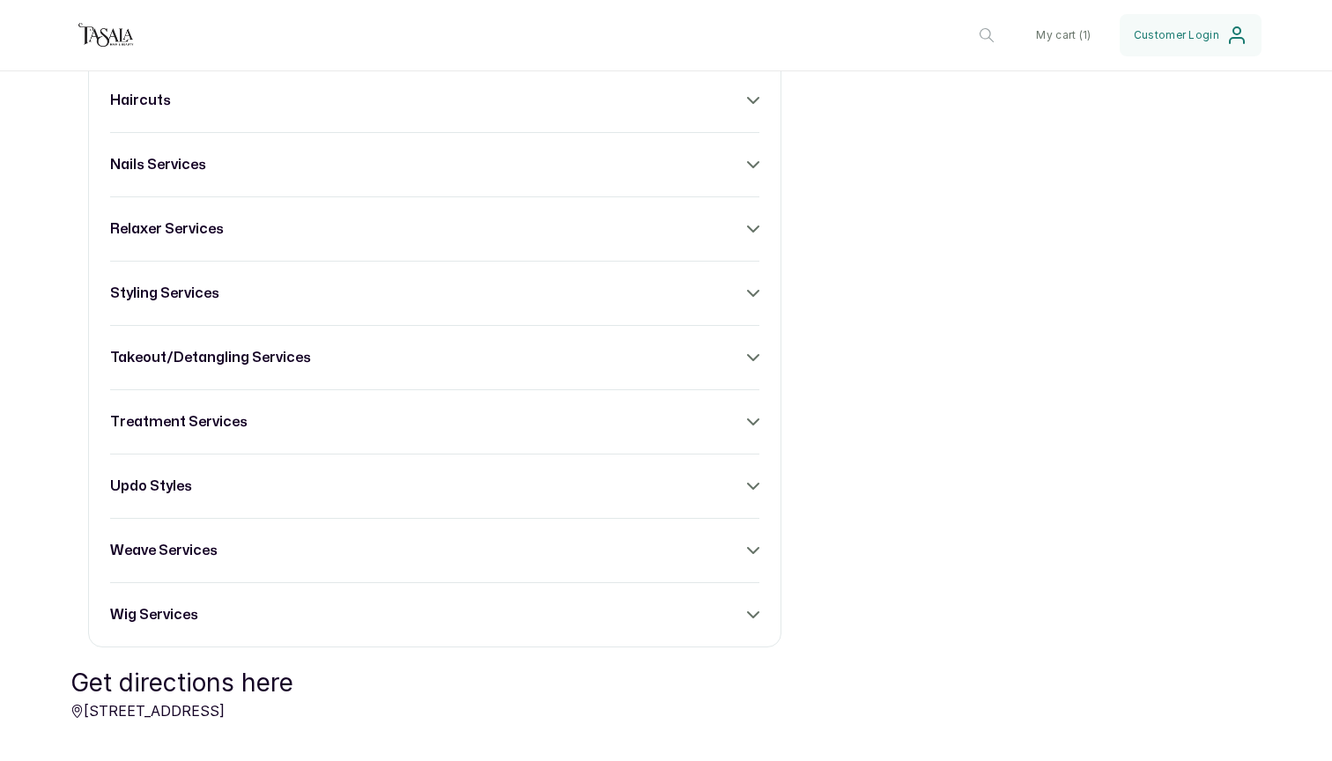
click at [738, 426] on div "treatment services" at bounding box center [434, 421] width 649 height 21
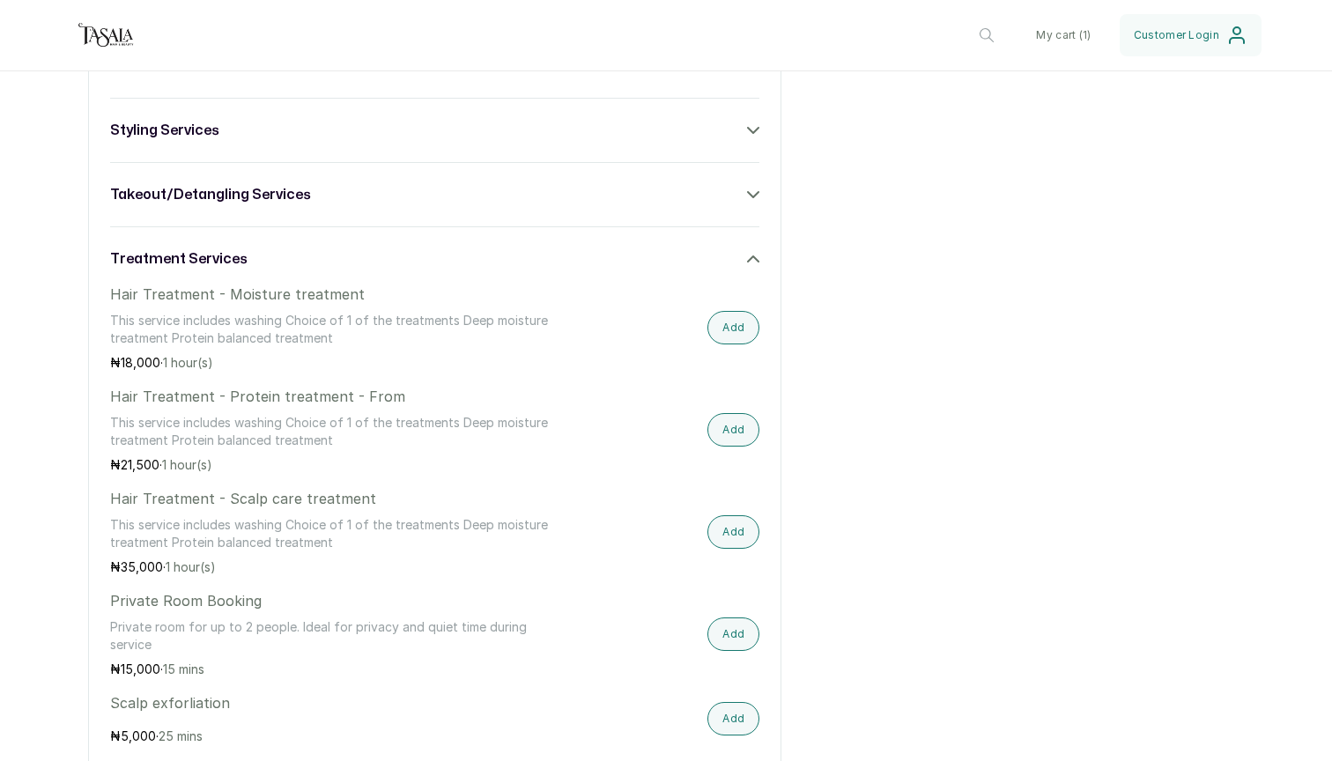
scroll to position [1136, 0]
click at [747, 255] on icon at bounding box center [753, 256] width 12 height 12
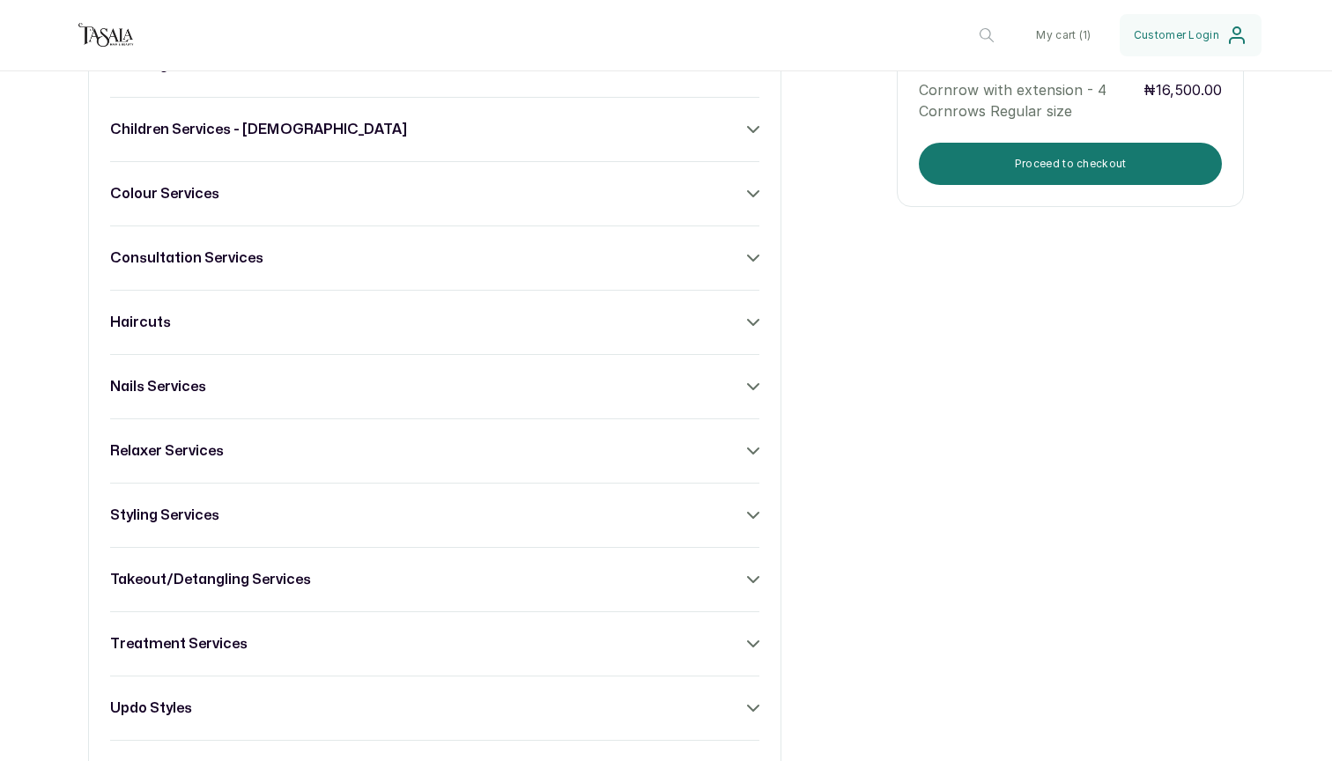
scroll to position [755, 0]
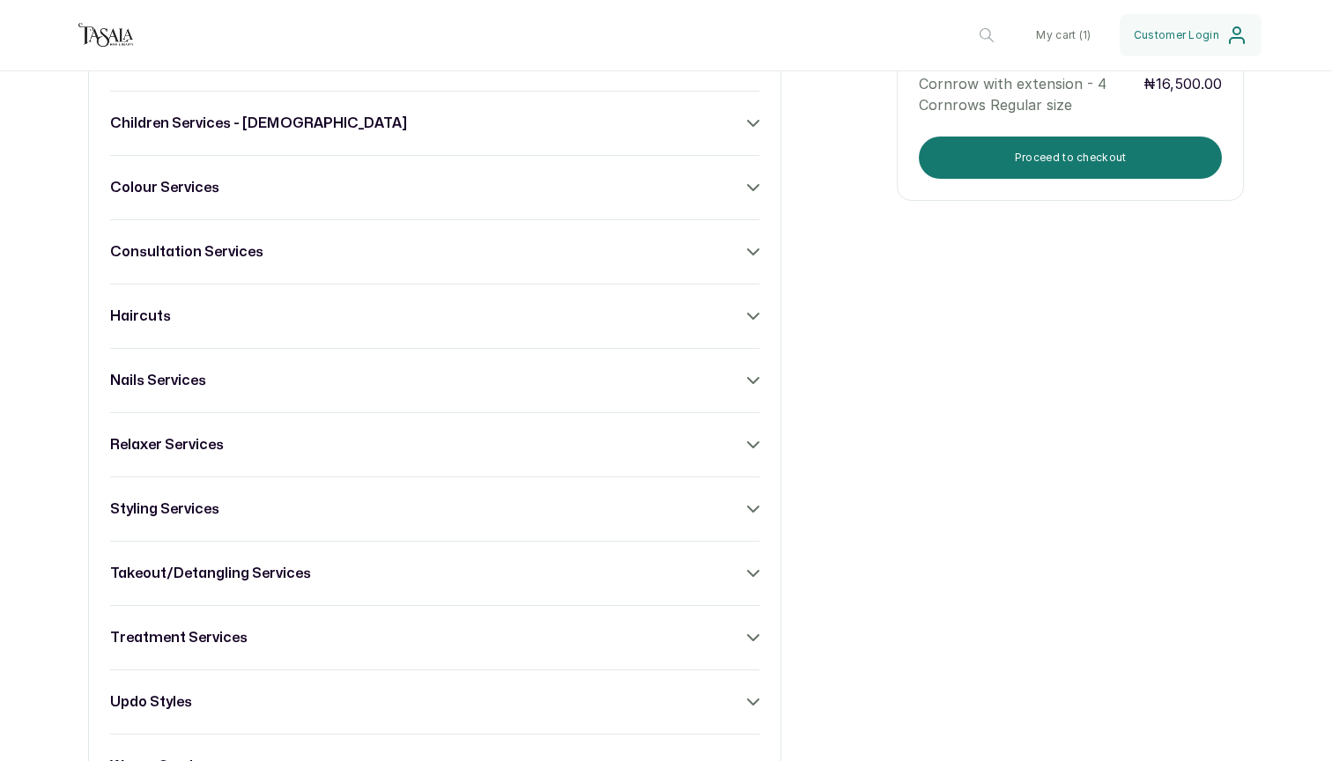
click at [742, 196] on div "colour services" at bounding box center [434, 187] width 649 height 21
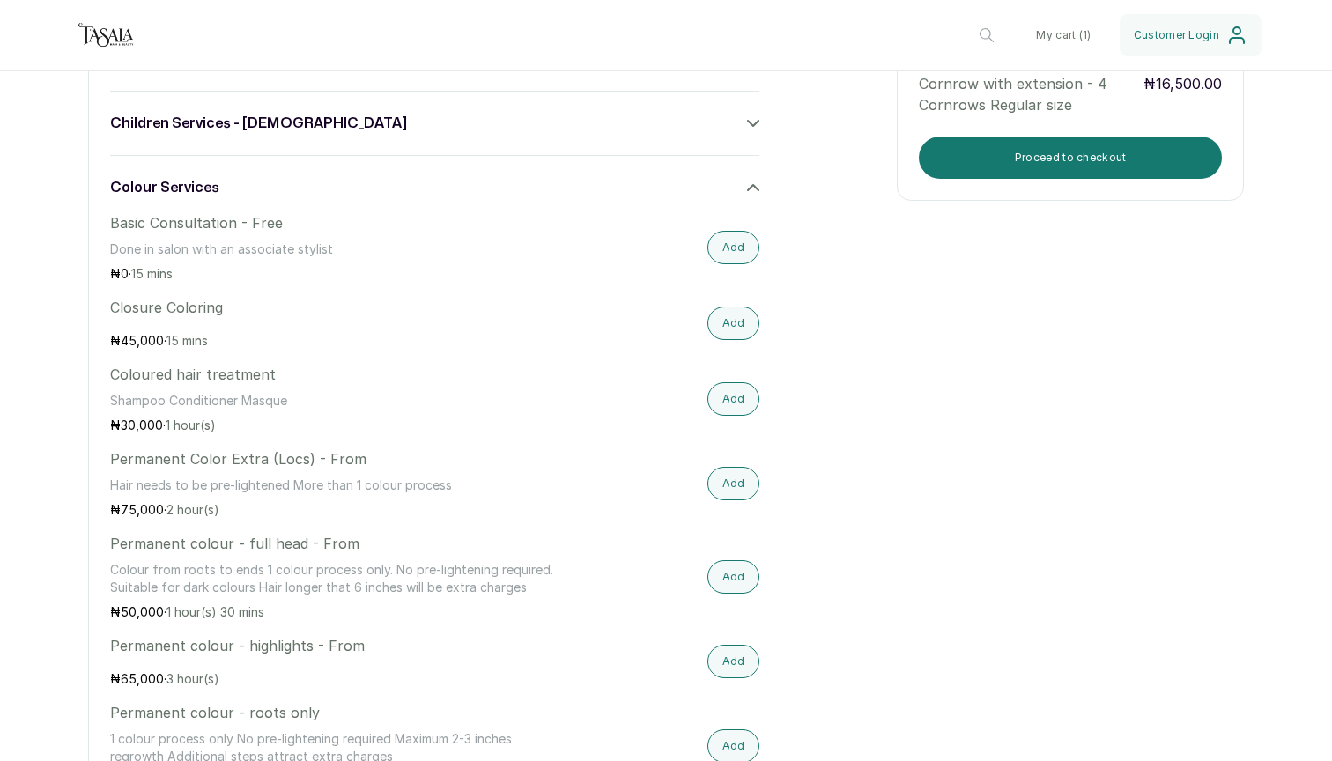
click at [743, 196] on div "colour services" at bounding box center [434, 187] width 649 height 21
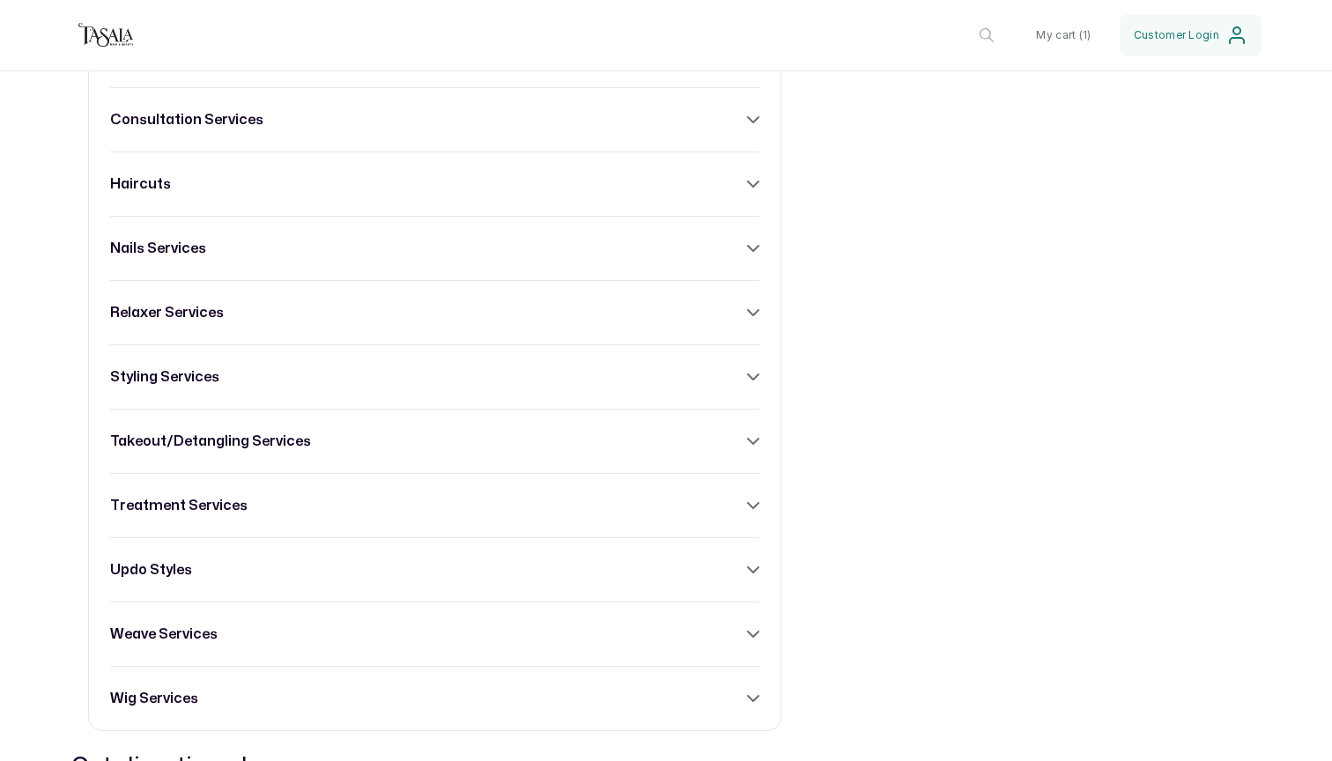
scroll to position [926, 0]
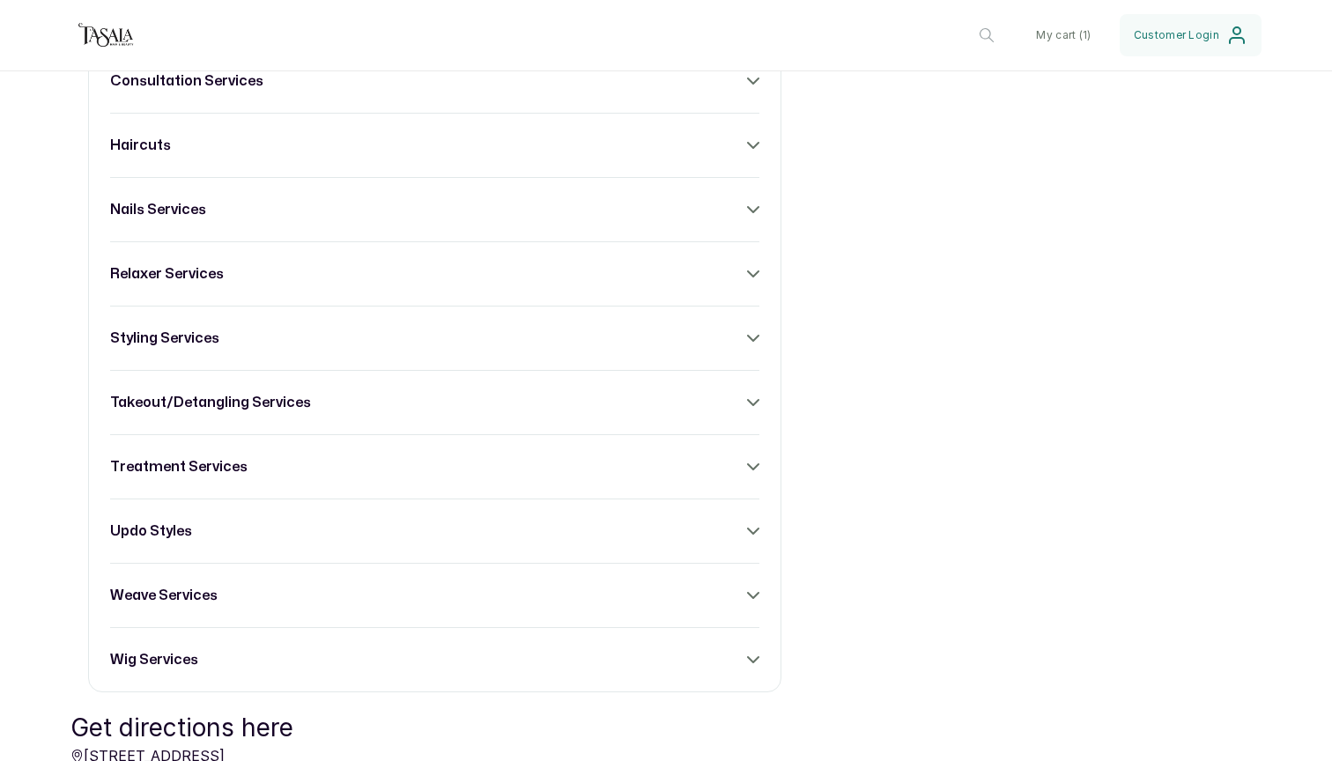
click at [730, 409] on div "takeout/detangling services" at bounding box center [434, 402] width 649 height 21
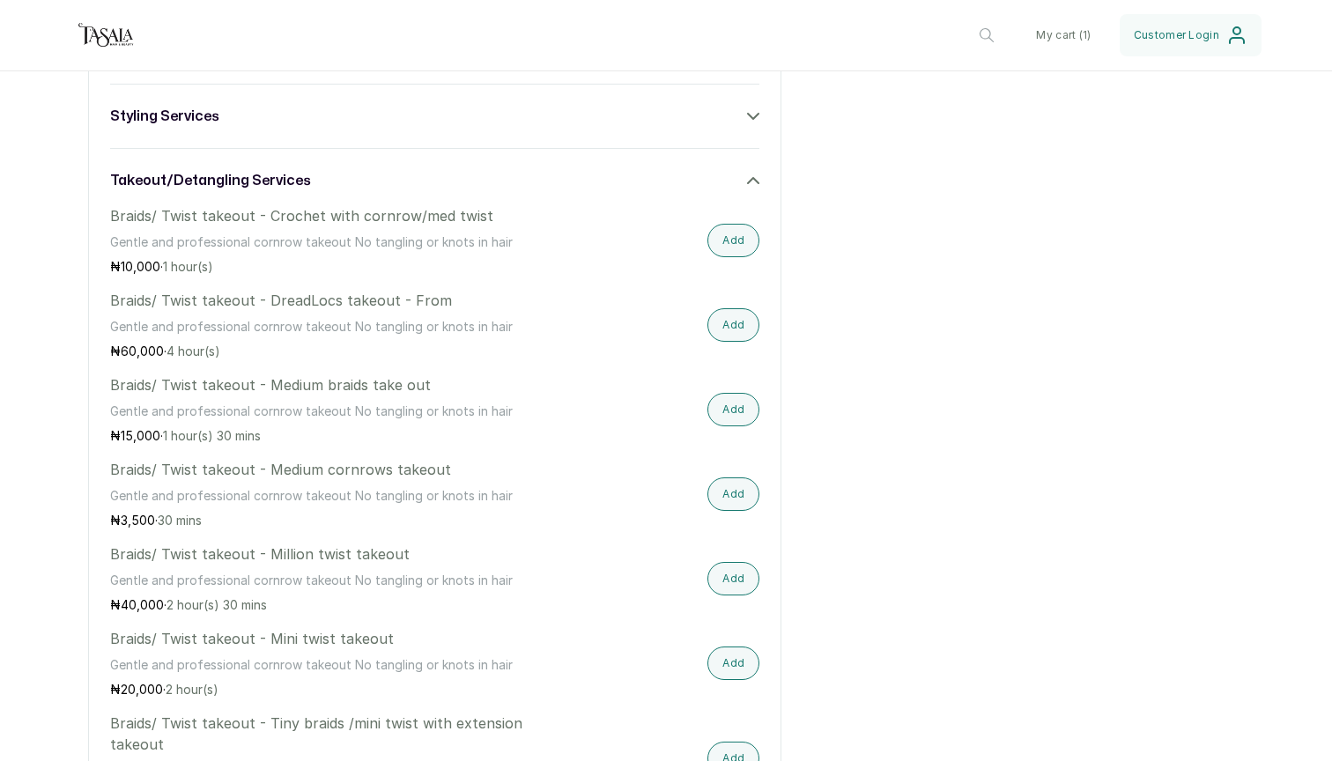
scroll to position [1130, 0]
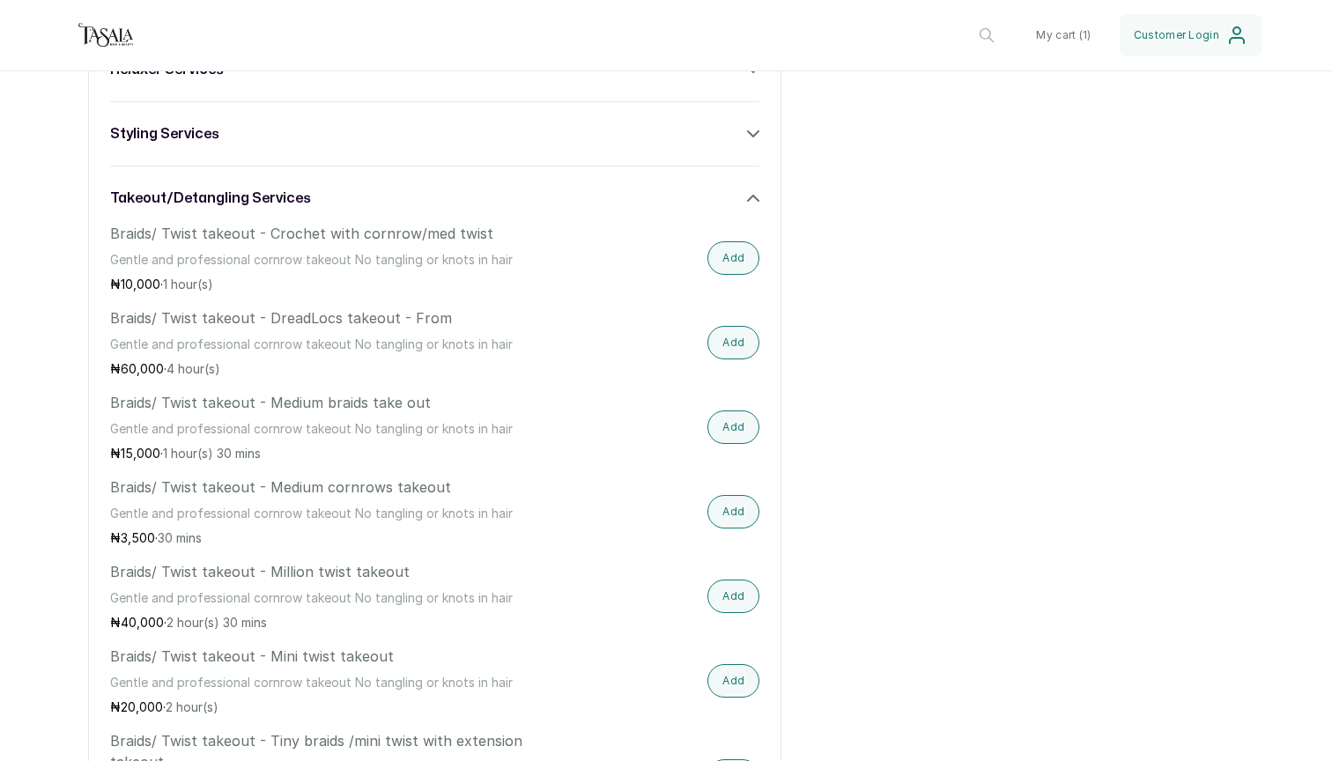
click at [752, 201] on icon at bounding box center [753, 198] width 12 height 12
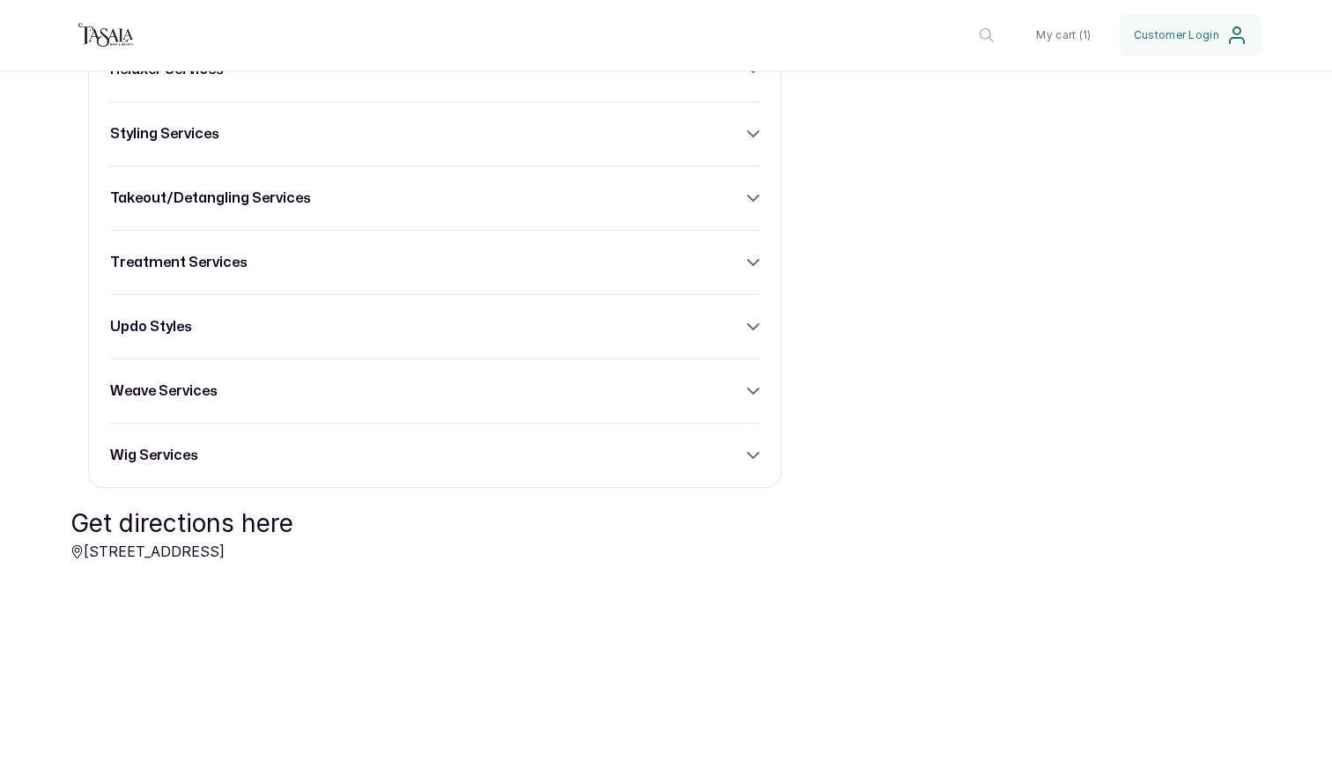
click at [748, 393] on icon at bounding box center [753, 391] width 12 height 12
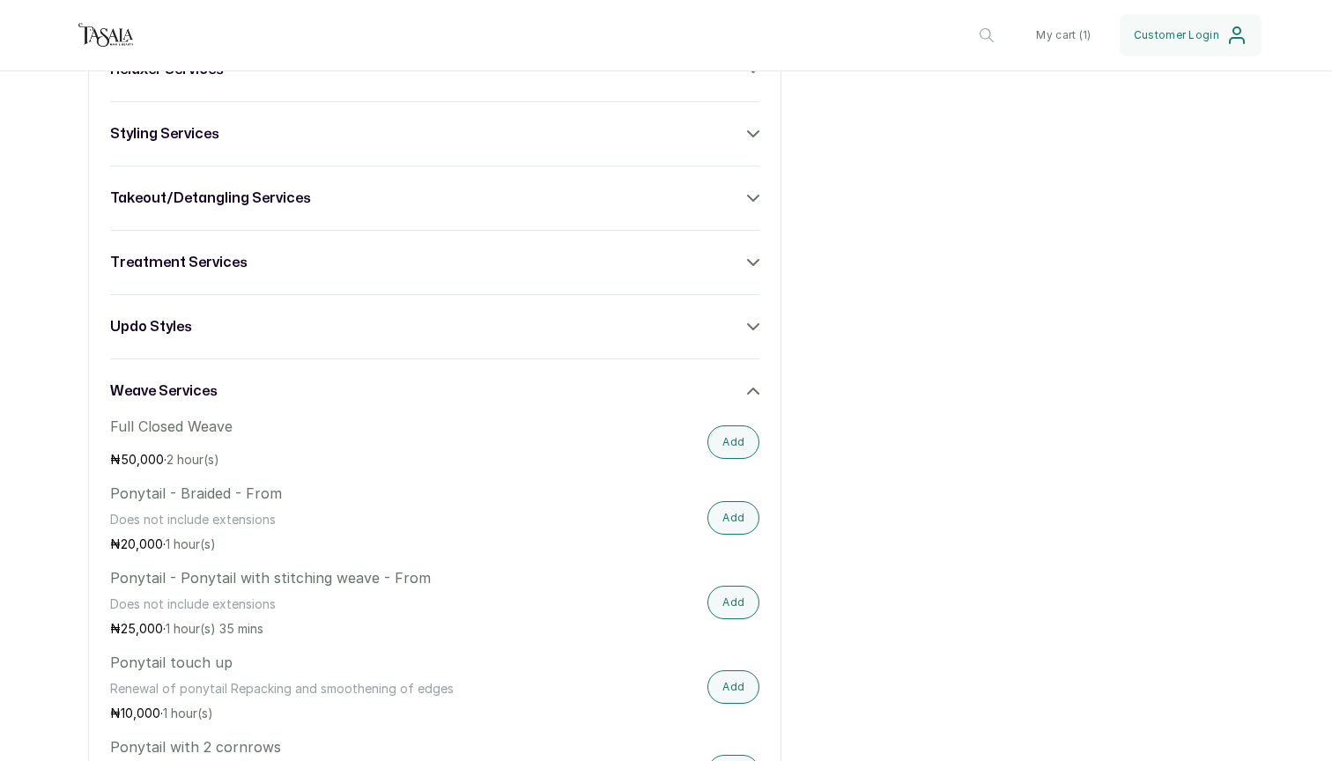
click at [751, 396] on icon at bounding box center [753, 391] width 12 height 12
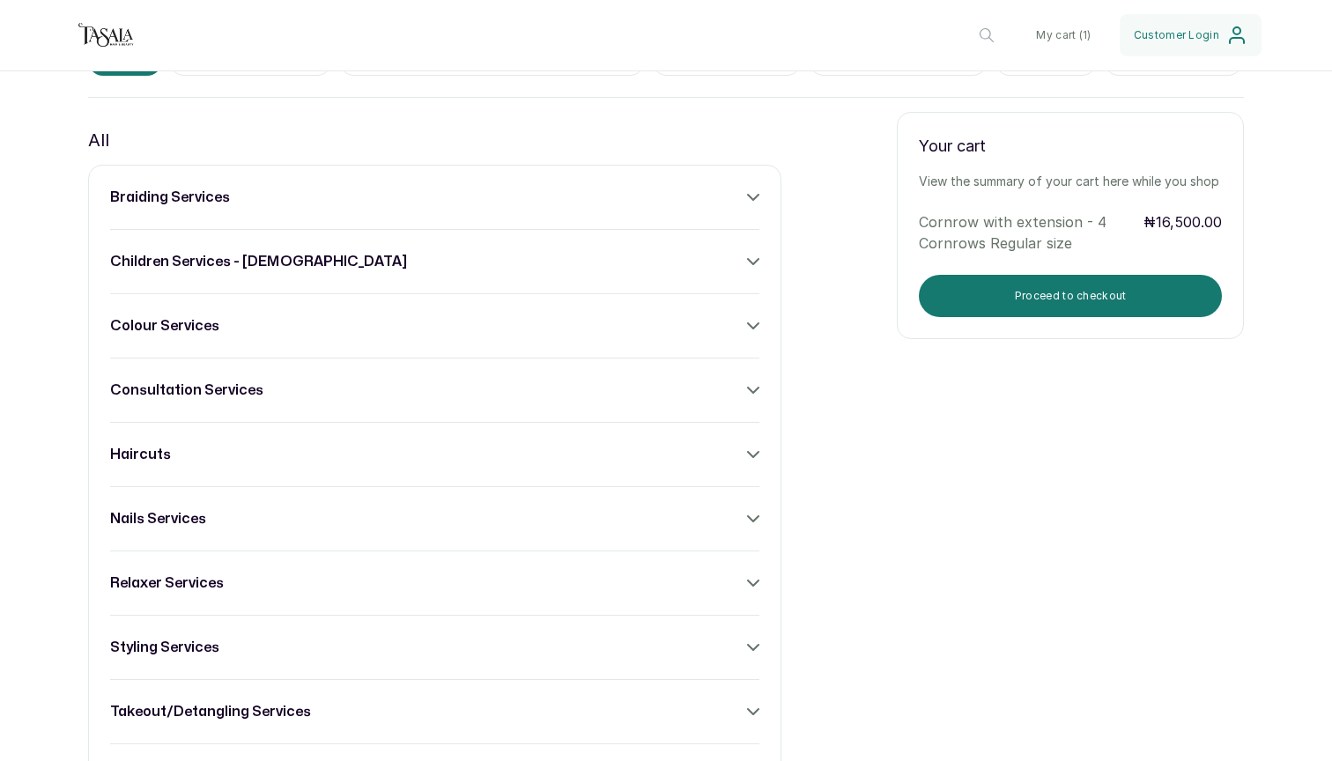
scroll to position [0, 0]
click at [1011, 285] on button "Proceed to checkout" at bounding box center [1070, 296] width 303 height 42
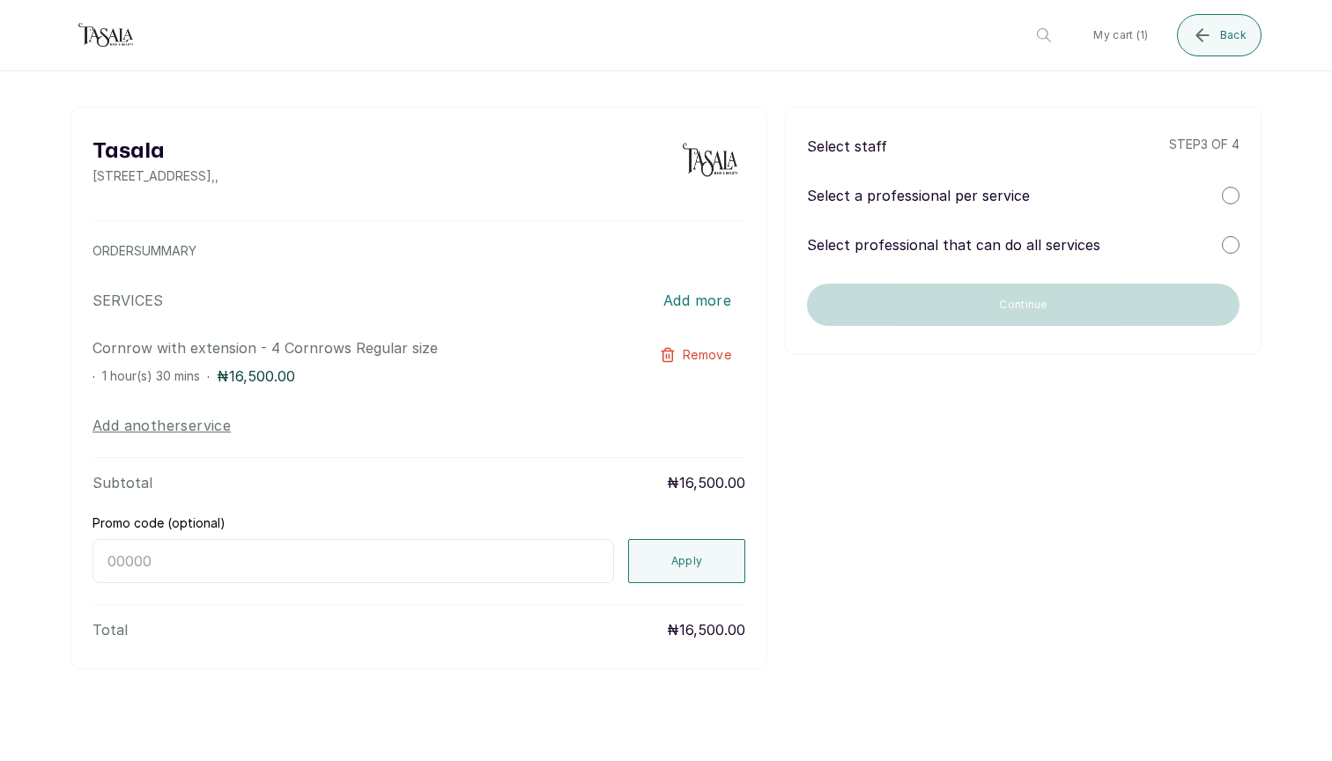
click at [930, 196] on p "Select a professional per service" at bounding box center [918, 195] width 223 height 21
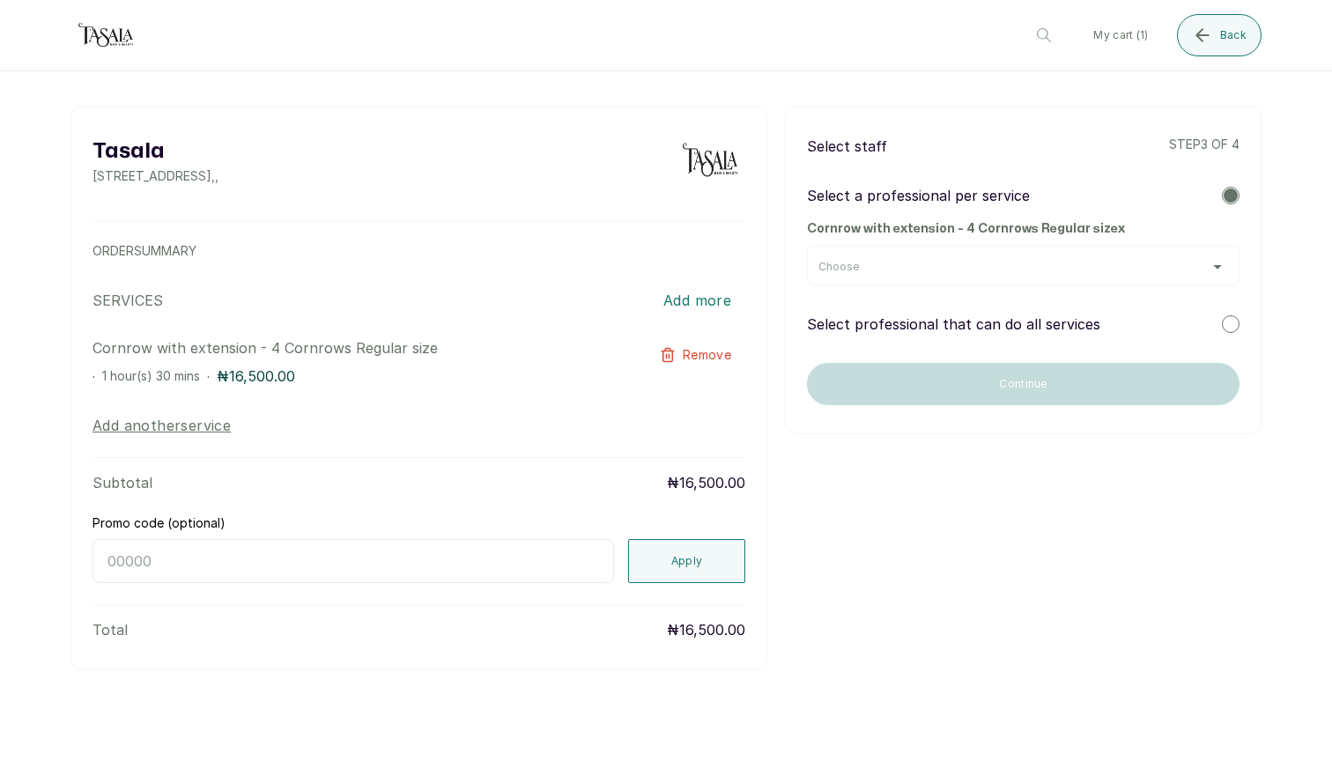
click at [906, 262] on div "Choose" at bounding box center [1023, 267] width 410 height 14
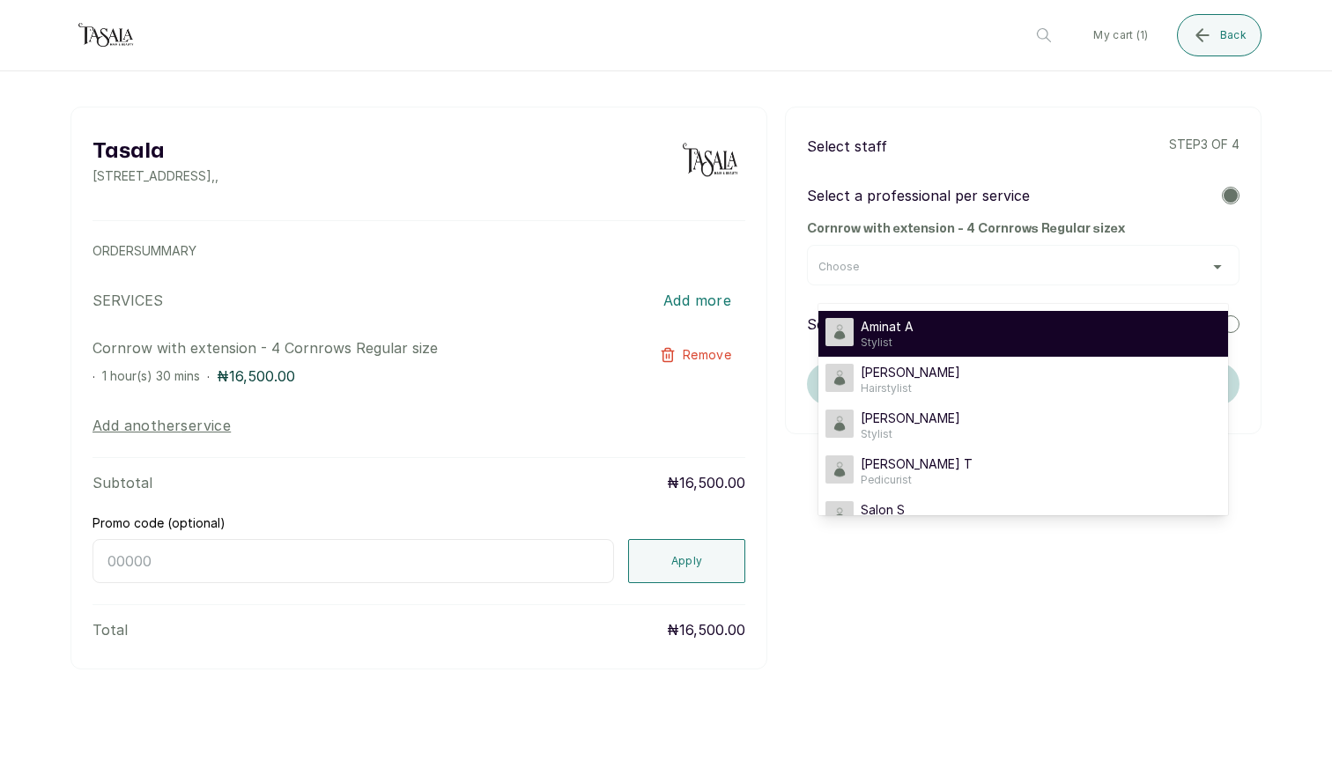
click at [918, 341] on div "Aminat A Stylist" at bounding box center [1023, 334] width 396 height 32
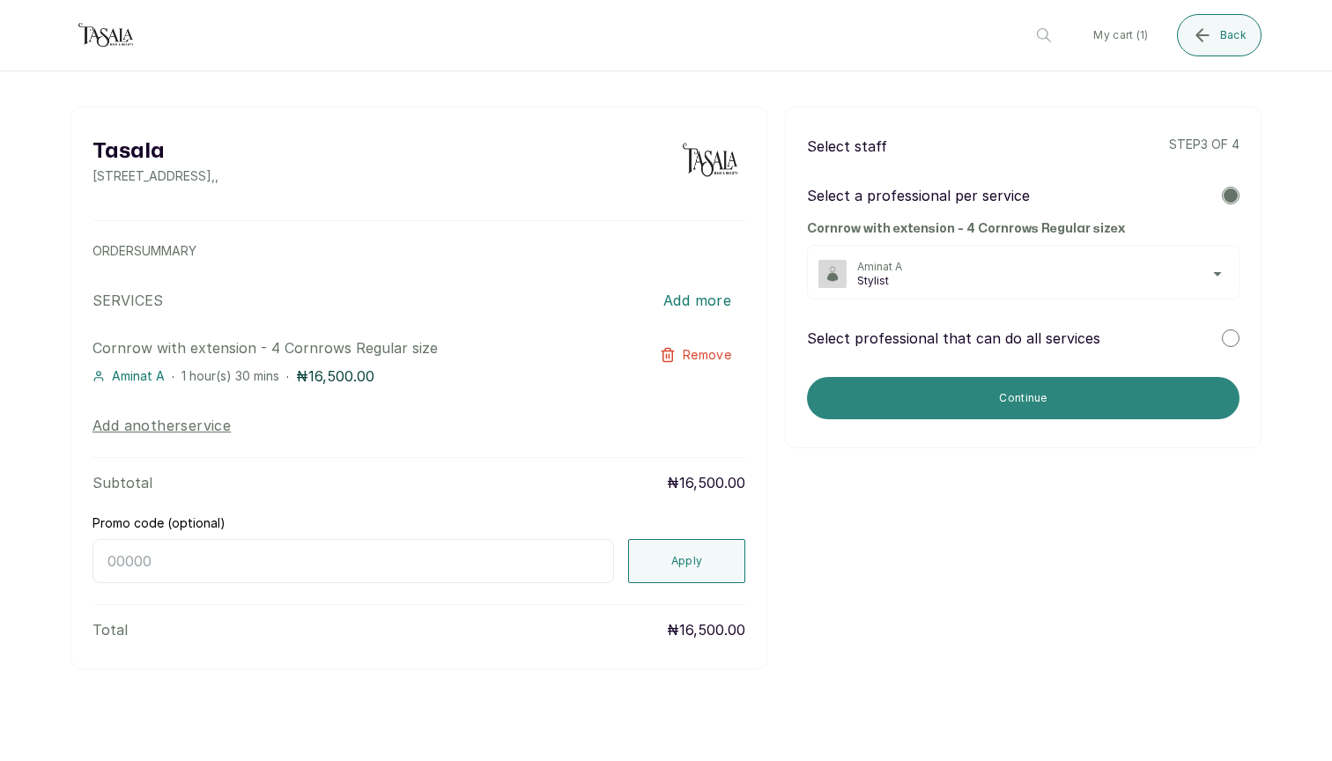
click at [918, 398] on button "Continue" at bounding box center [1023, 398] width 433 height 42
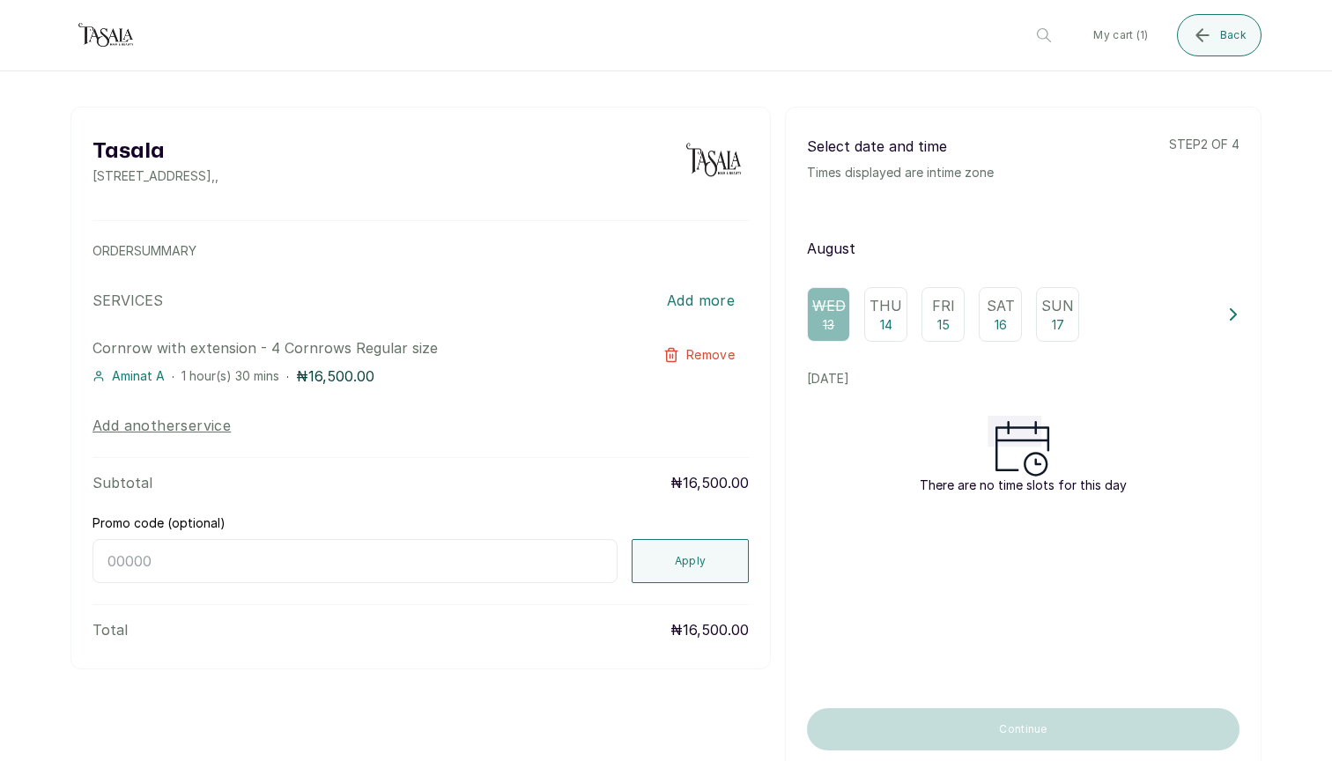
click at [889, 322] on p "14" at bounding box center [886, 325] width 12 height 18
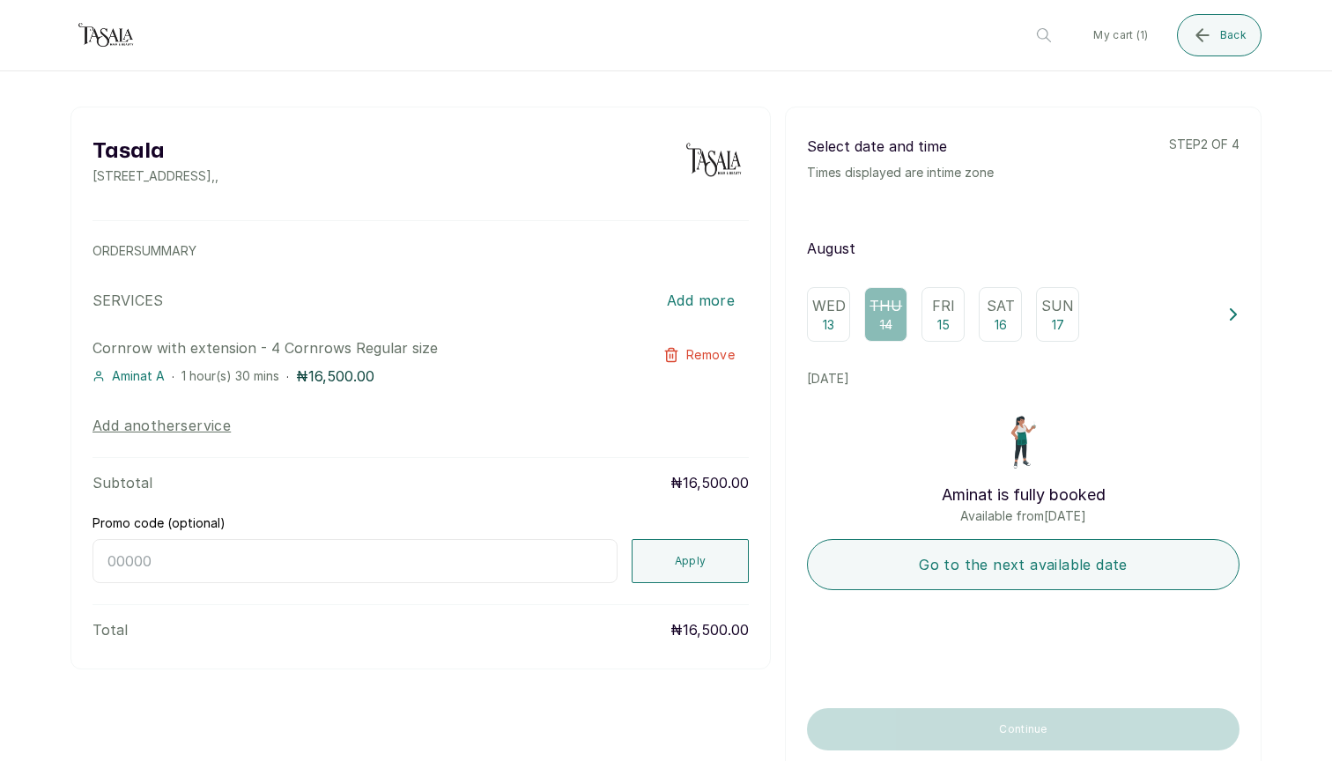
click at [923, 170] on p "Times displayed are in time zone" at bounding box center [900, 173] width 187 height 18
click at [1225, 308] on div "Wed 13 Thu 14 Fri 15 Sat 16 Sun 17" at bounding box center [1023, 314] width 433 height 55
click at [935, 166] on p "Times displayed are in time zone" at bounding box center [900, 173] width 187 height 18
click at [137, 381] on span "Aminat A" at bounding box center [138, 376] width 53 height 18
click at [124, 381] on span "Aminat A" at bounding box center [138, 376] width 53 height 18
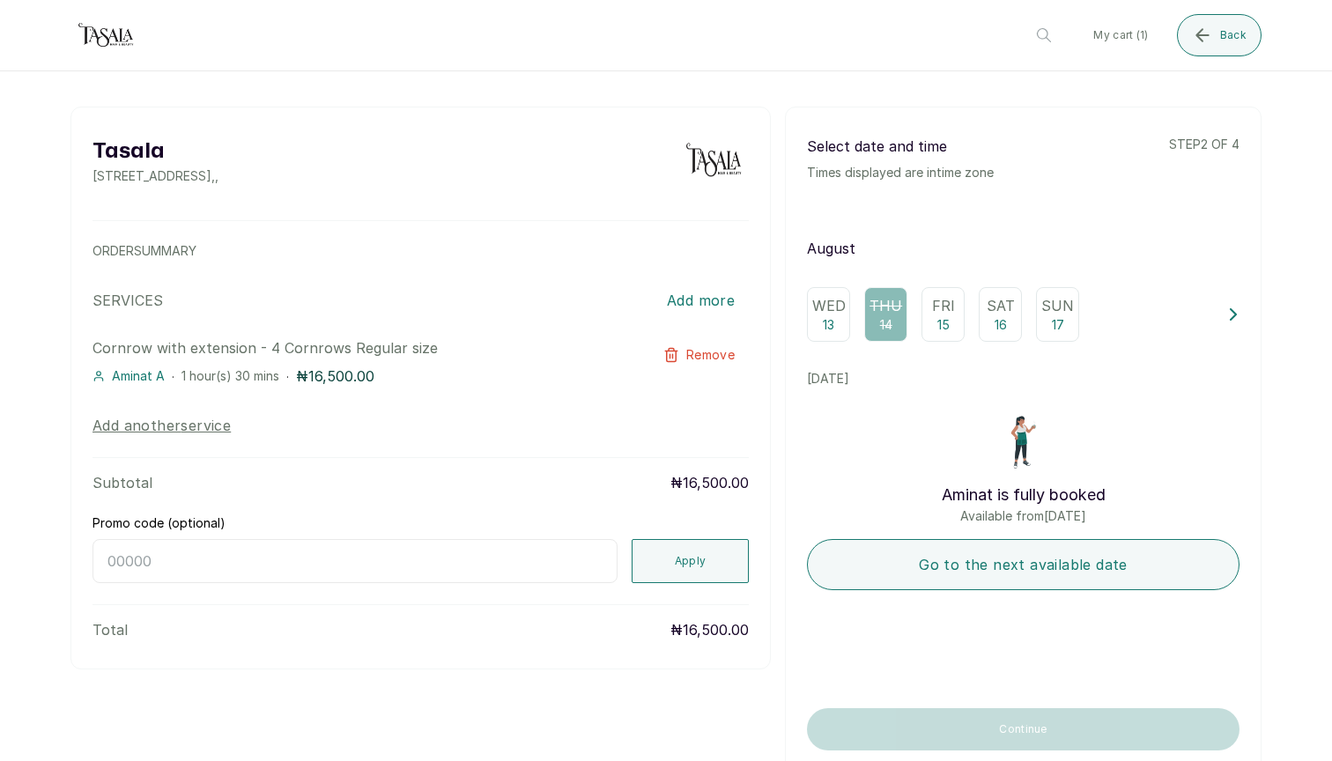
click at [123, 380] on span "Aminat A" at bounding box center [138, 376] width 53 height 18
click at [103, 604] on div "Total ₦16,500.00" at bounding box center [421, 622] width 656 height 36
click at [151, 425] on button "Add another service" at bounding box center [162, 425] width 138 height 21
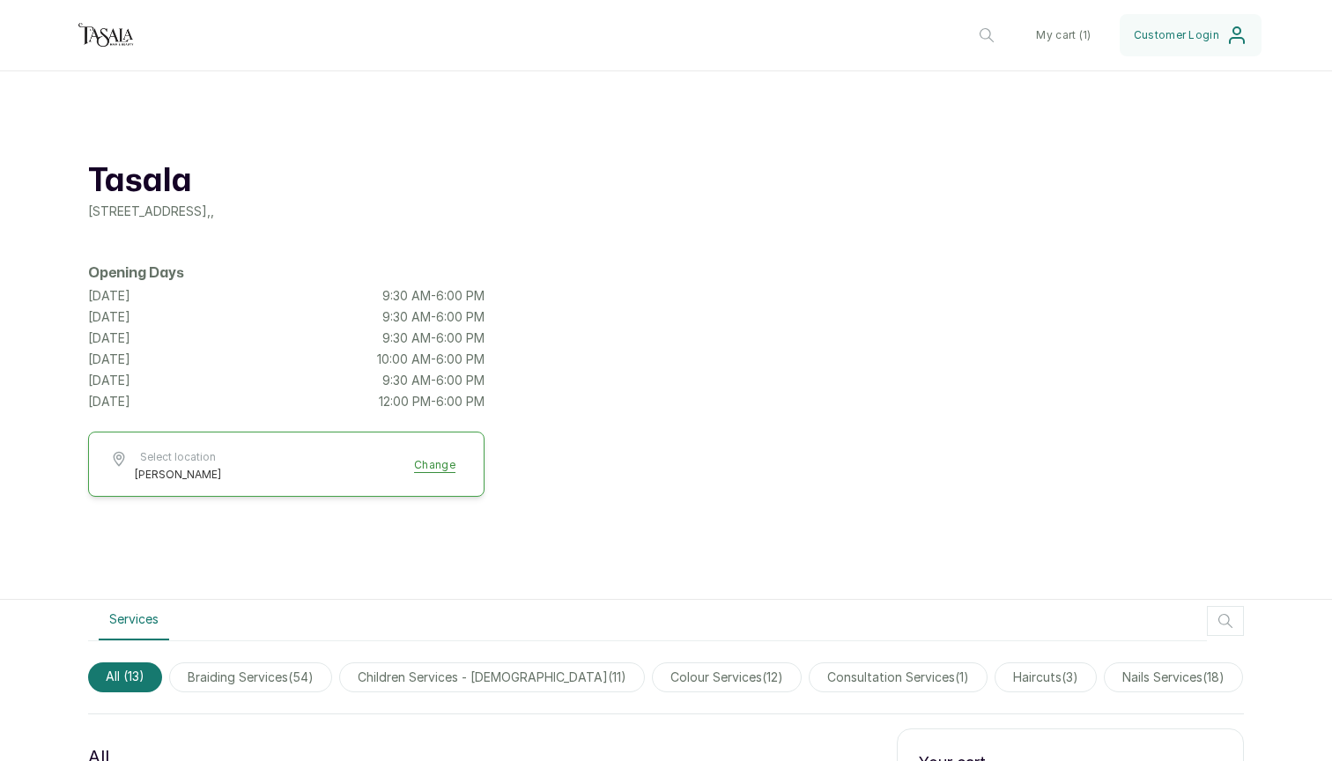
click at [114, 46] on img at bounding box center [105, 35] width 70 height 35
click at [1064, 34] on button "My cart ( 1 )" at bounding box center [1063, 35] width 83 height 42
click at [1064, 33] on button "My cart ( 1 )" at bounding box center [1063, 35] width 83 height 42
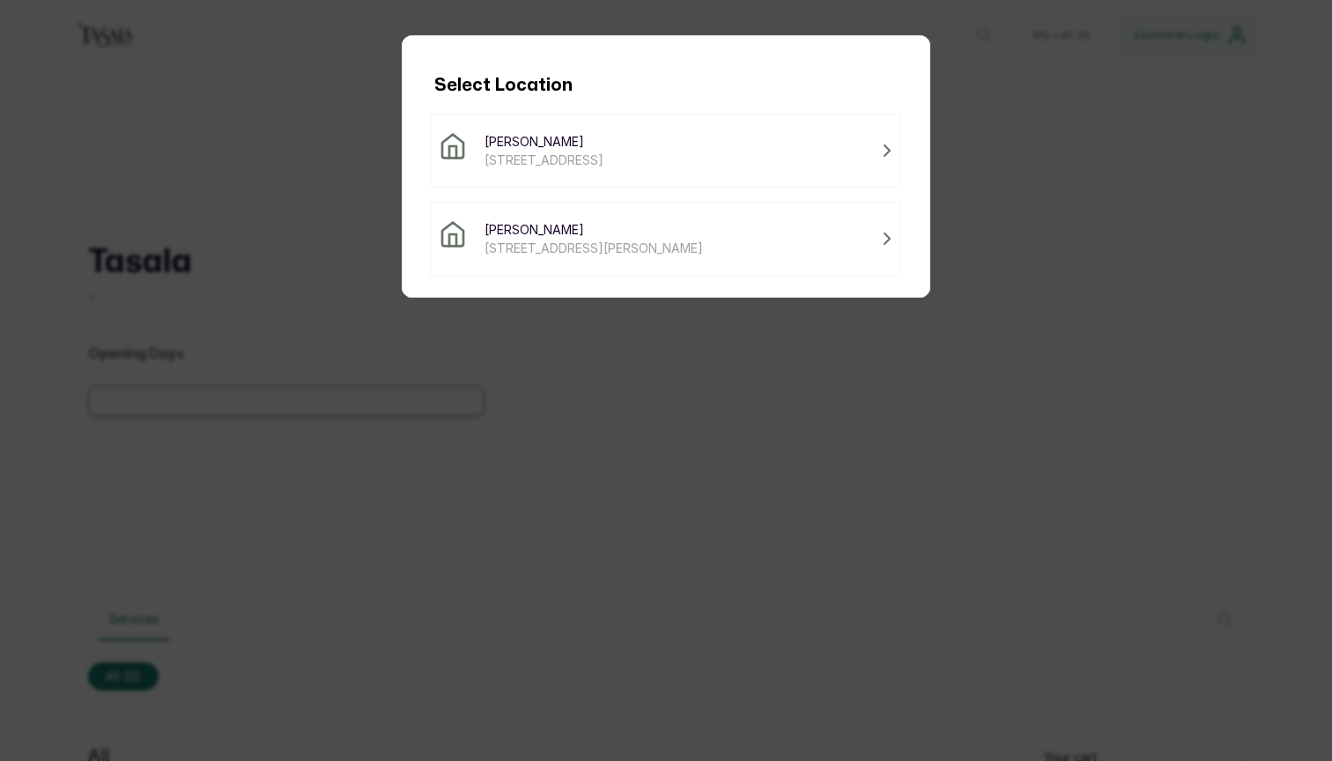
click at [556, 168] on span "[STREET_ADDRESS]" at bounding box center [544, 160] width 119 height 19
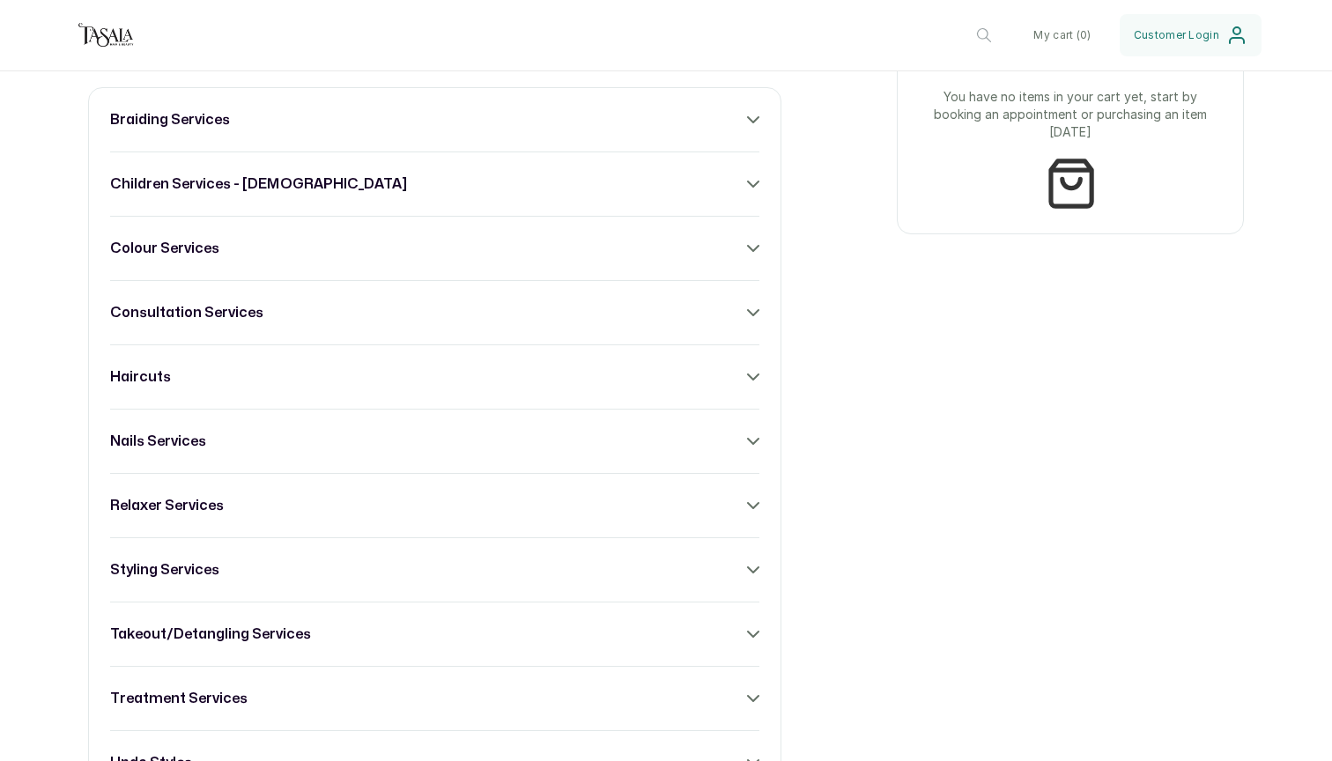
scroll to position [670, 0]
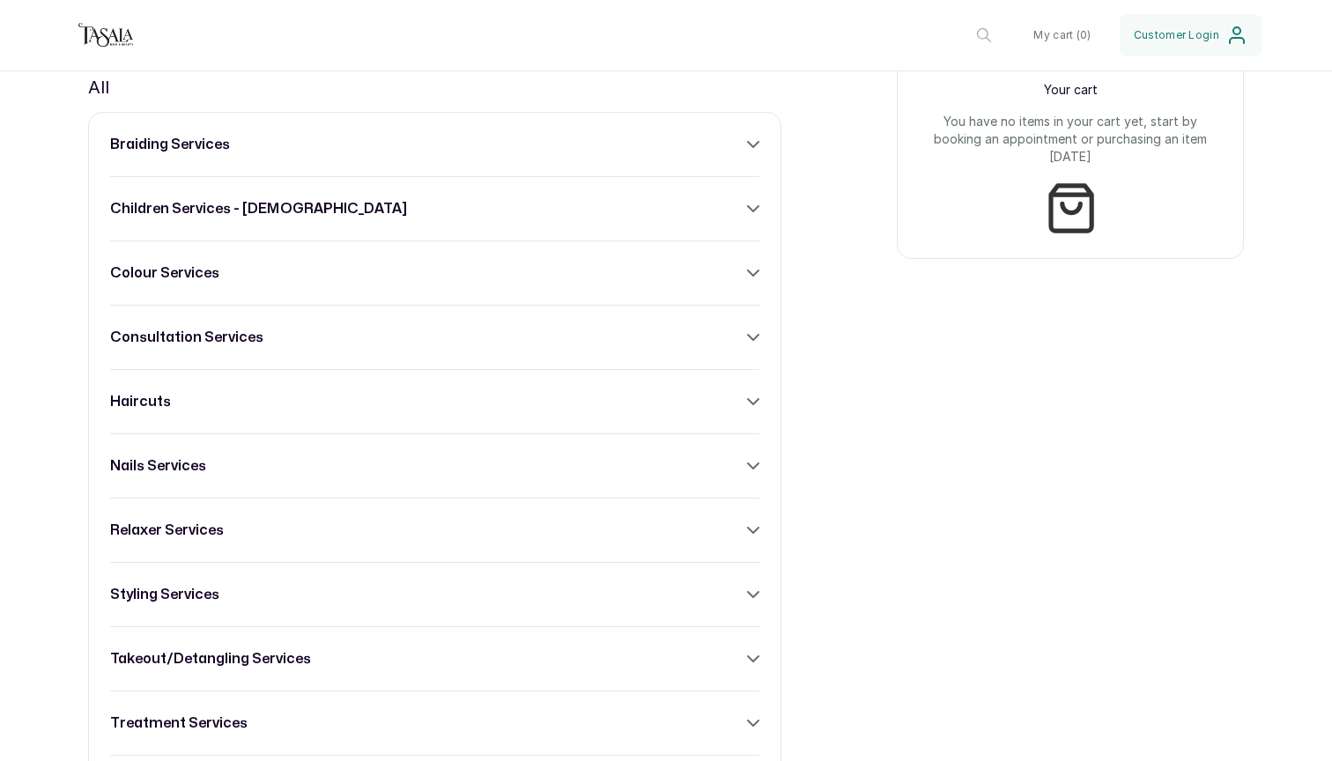
click at [412, 154] on div "braiding services" at bounding box center [434, 144] width 649 height 21
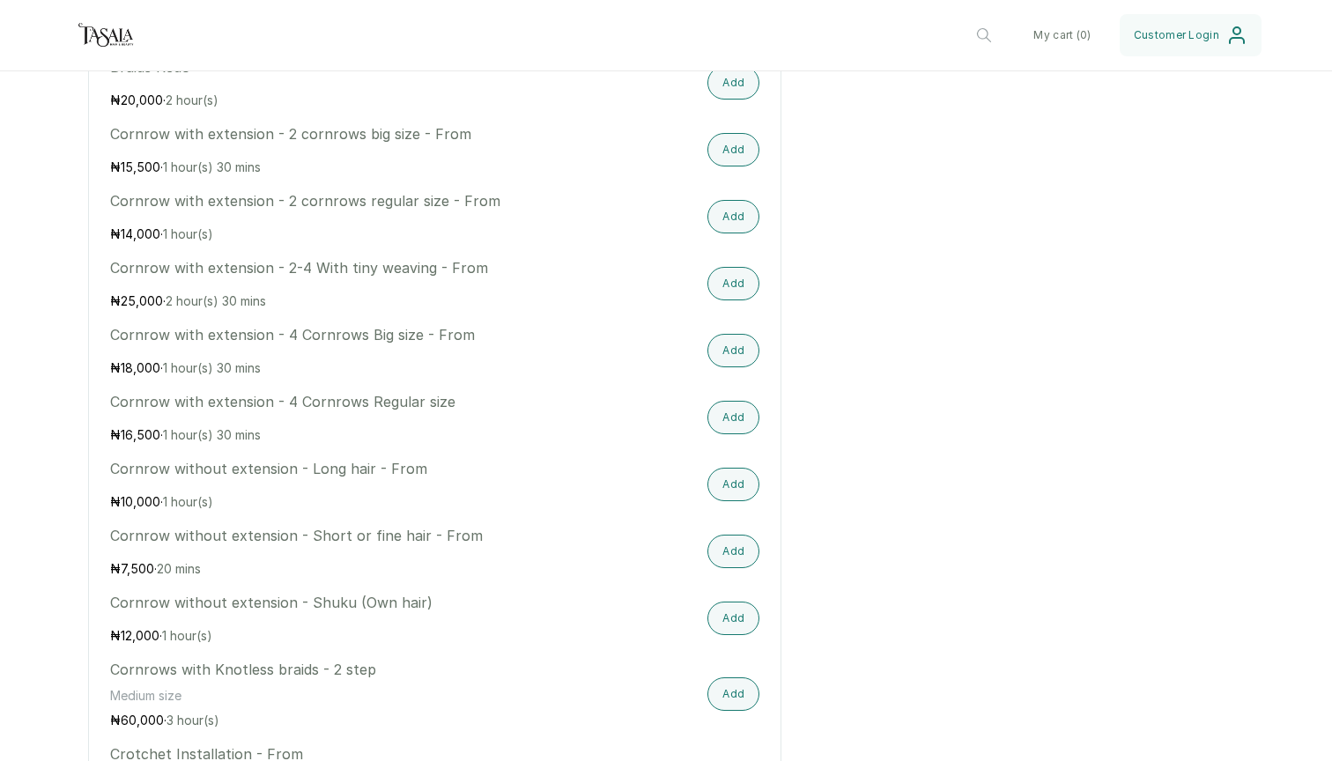
scroll to position [1500, 0]
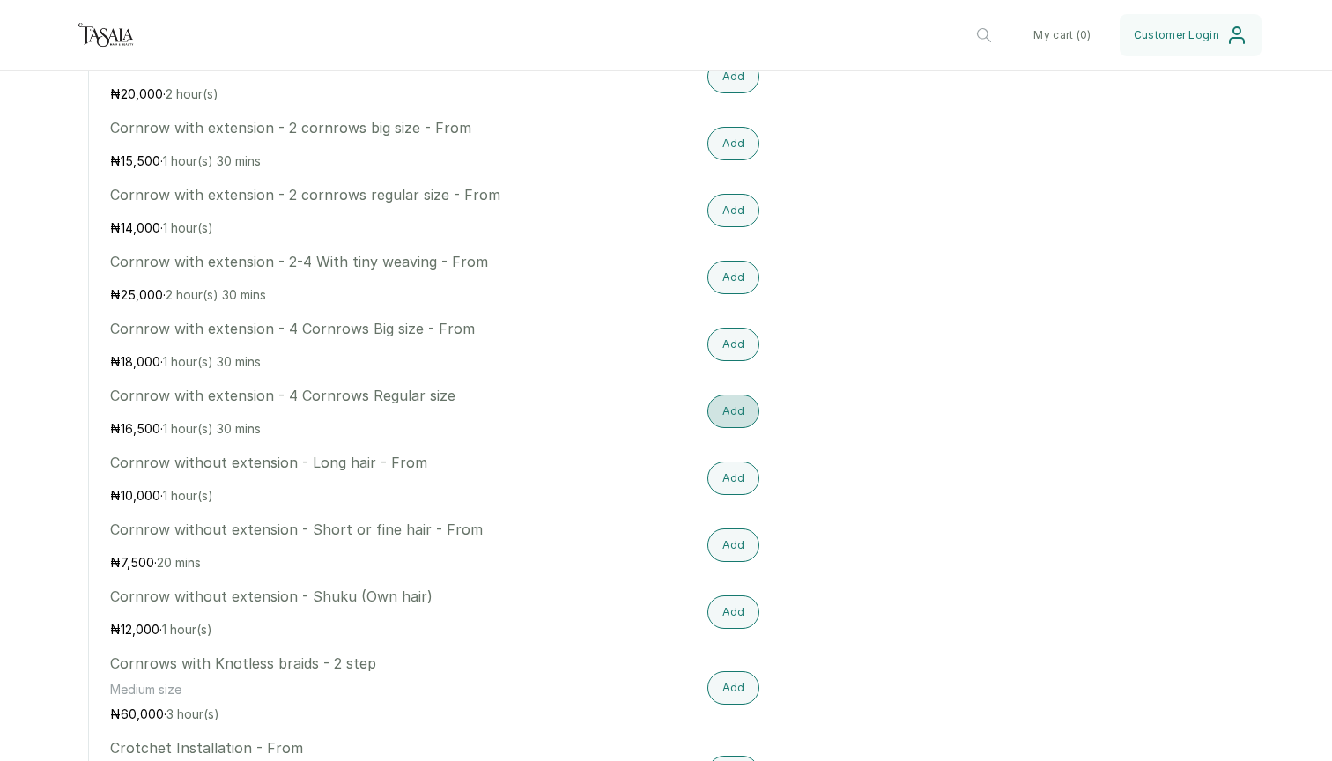
click at [729, 411] on button "Add" at bounding box center [733, 411] width 52 height 33
click at [1069, 32] on button "My cart ( 1 )" at bounding box center [1063, 35] width 83 height 42
click at [1069, 33] on button "My cart ( 1 )" at bounding box center [1063, 35] width 83 height 42
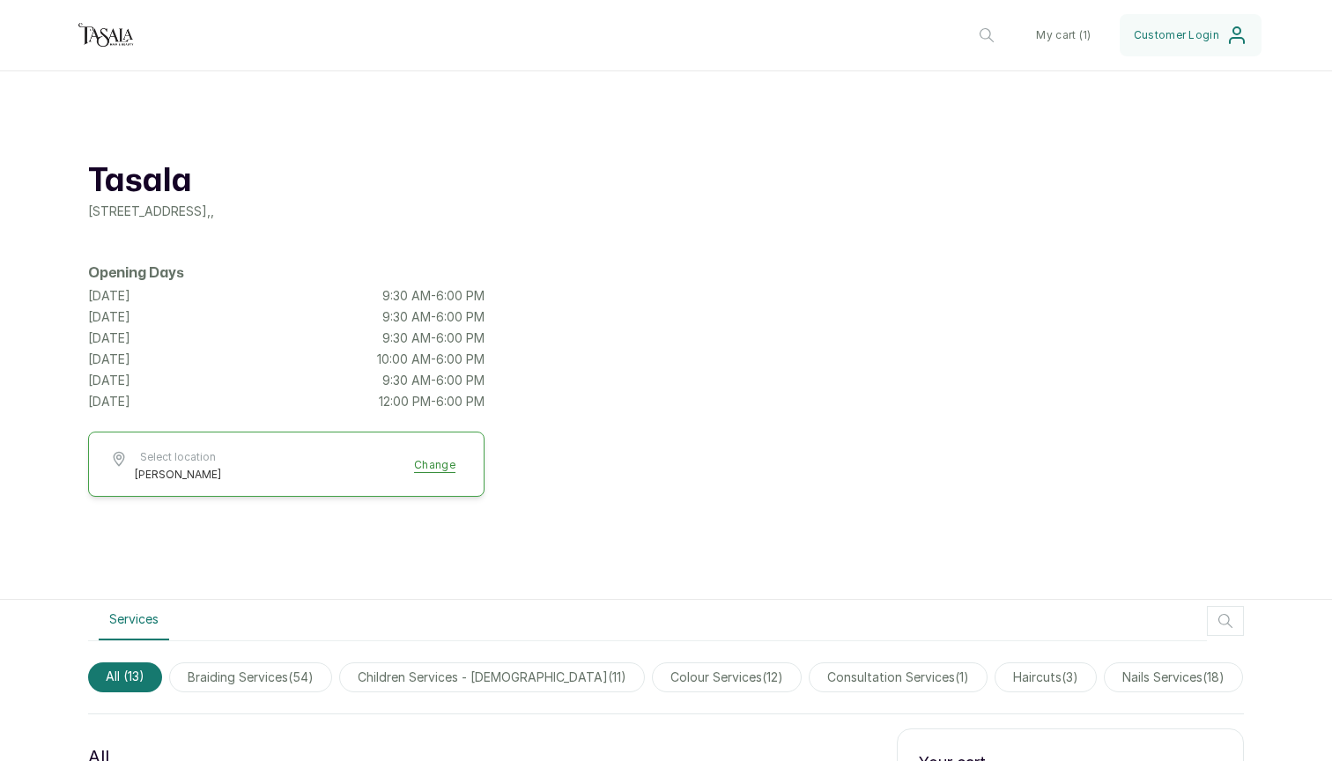
scroll to position [0, 0]
click at [1072, 39] on button "My cart ( 1 )" at bounding box center [1063, 35] width 83 height 42
